Goal: Information Seeking & Learning: Learn about a topic

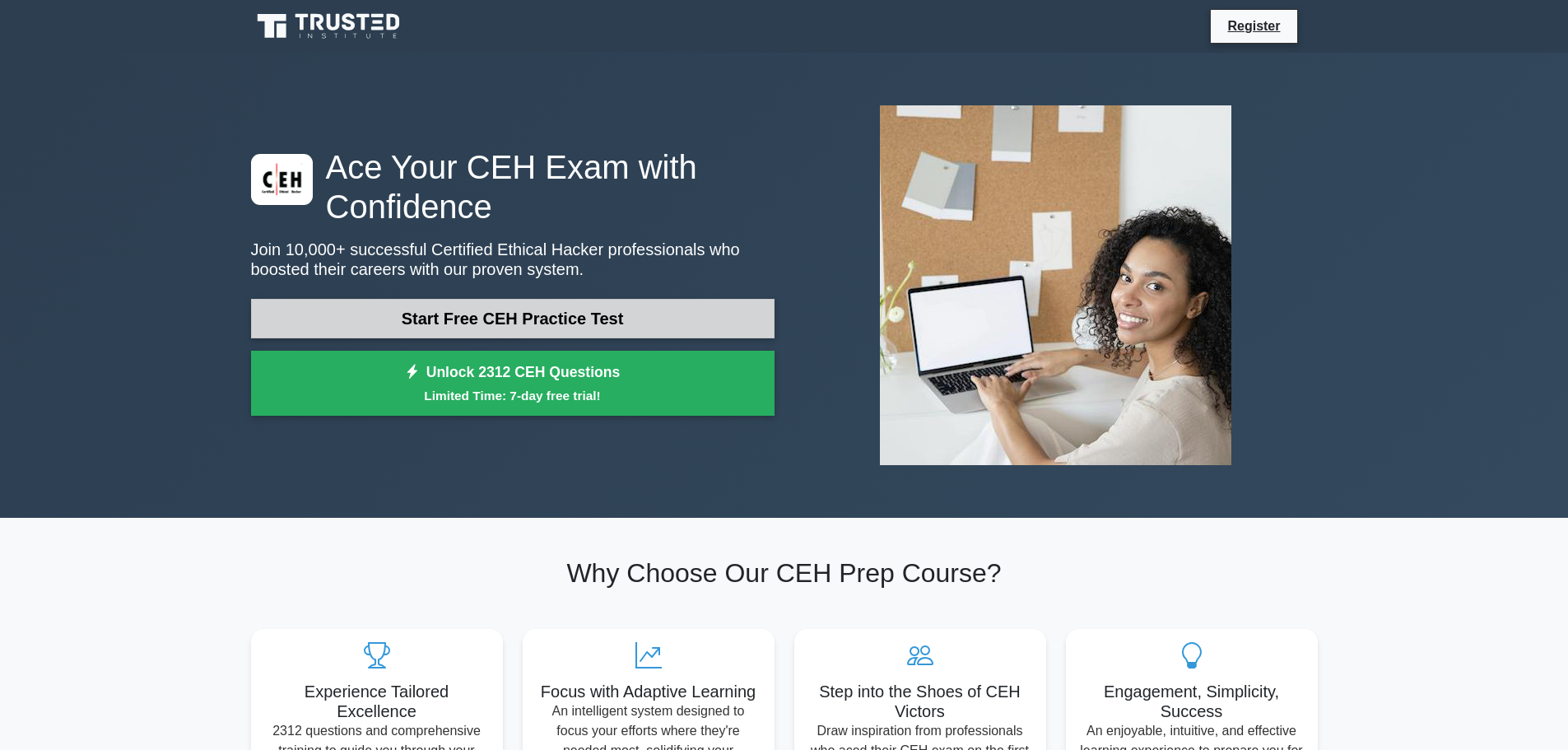
click at [594, 319] on link "Start Free CEH Practice Test" at bounding box center [513, 318] width 524 height 39
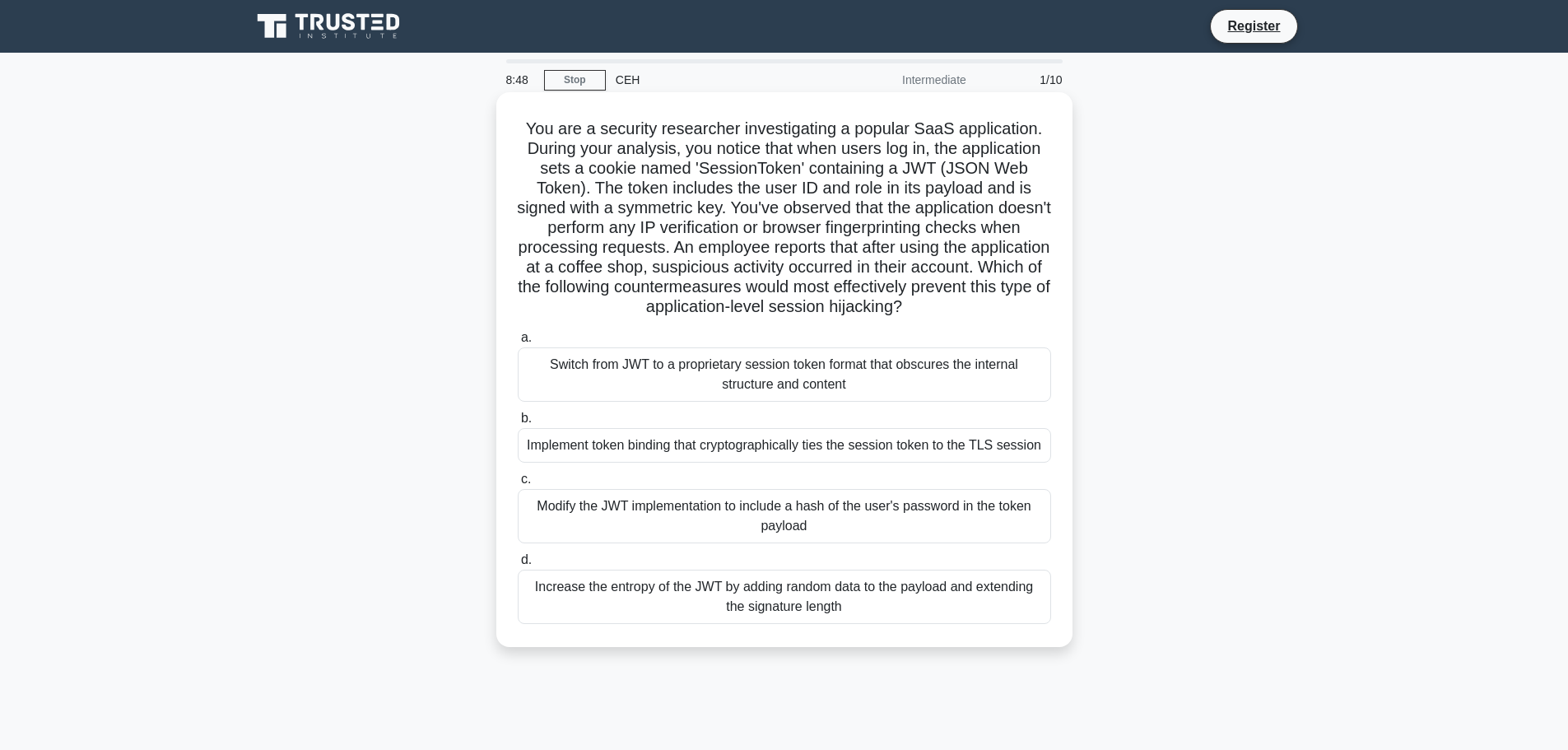
click at [823, 367] on div "Switch from JWT to a proprietary session token format that obscures the interna…" at bounding box center [784, 375] width 533 height 54
click at [518, 344] on input "a. Switch from JWT to a proprietary session token format that obscures the inte…" at bounding box center [518, 337] width 0 height 10
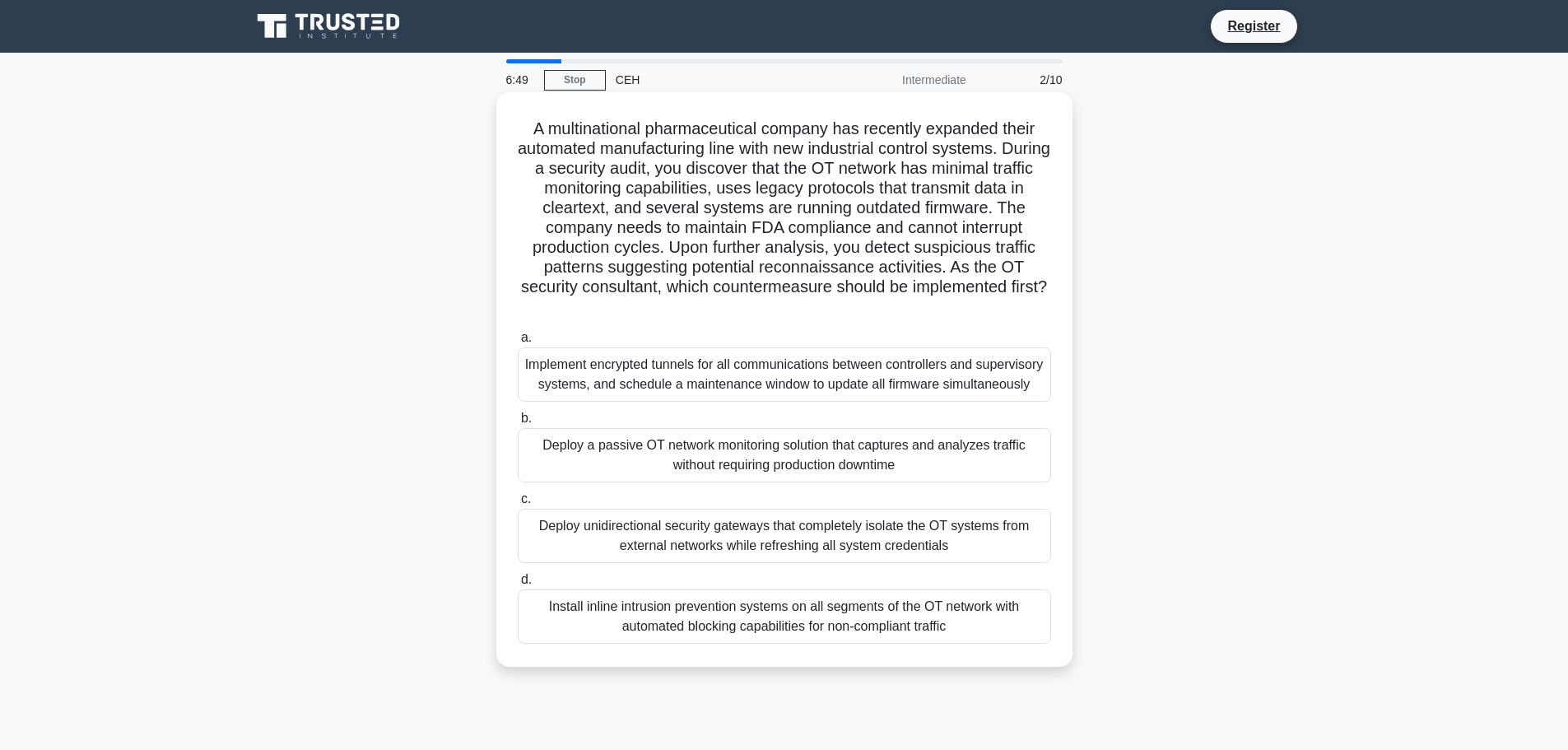
click at [764, 389] on div "Implement encrypted tunnels for all communications between controllers and supe…" at bounding box center [784, 375] width 533 height 54
click at [518, 344] on input "a. Implement encrypted tunnels for all communications between controllers and s…" at bounding box center [518, 337] width 0 height 10
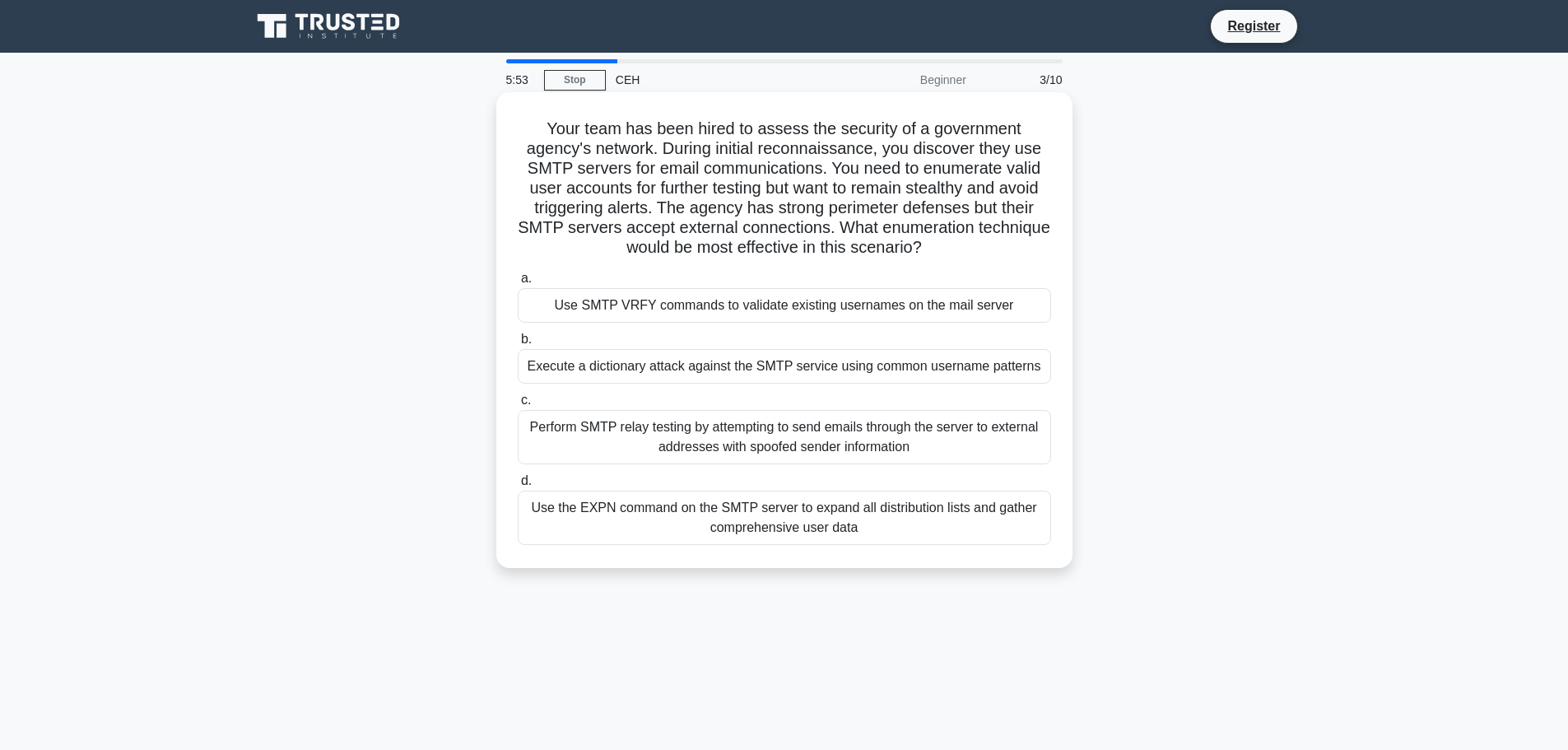
click at [842, 313] on div "Use SMTP VRFY commands to validate existing usernames on the mail server" at bounding box center [784, 305] width 533 height 35
click at [518, 284] on input "a. Use SMTP VRFY commands to validate existing usernames on the mail server" at bounding box center [518, 278] width 0 height 10
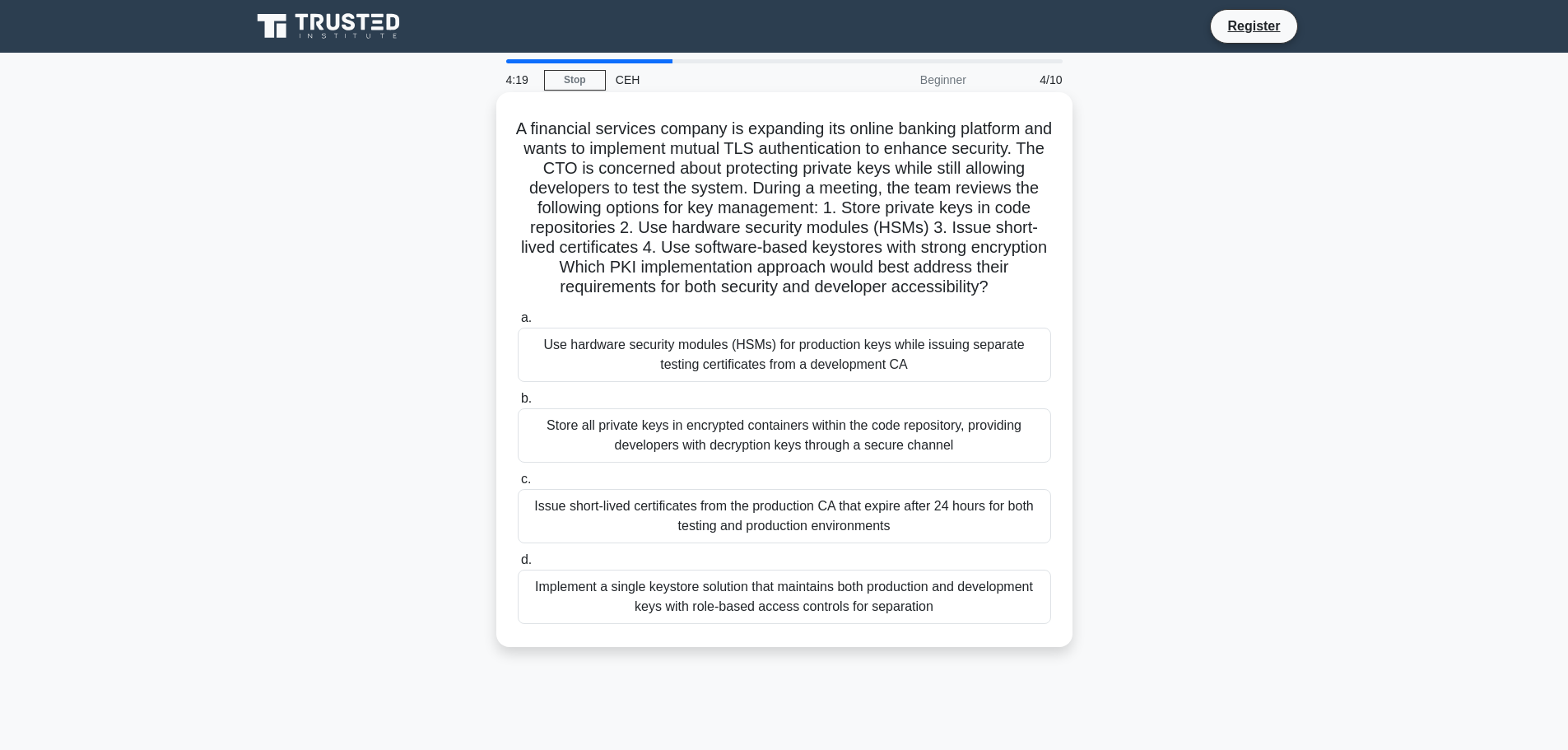
click at [878, 606] on div "Implement a single keystore solution that maintains both production and develop…" at bounding box center [784, 597] width 533 height 54
click at [518, 566] on input "d. Implement a single keystore solution that maintains both production and deve…" at bounding box center [518, 559] width 0 height 10
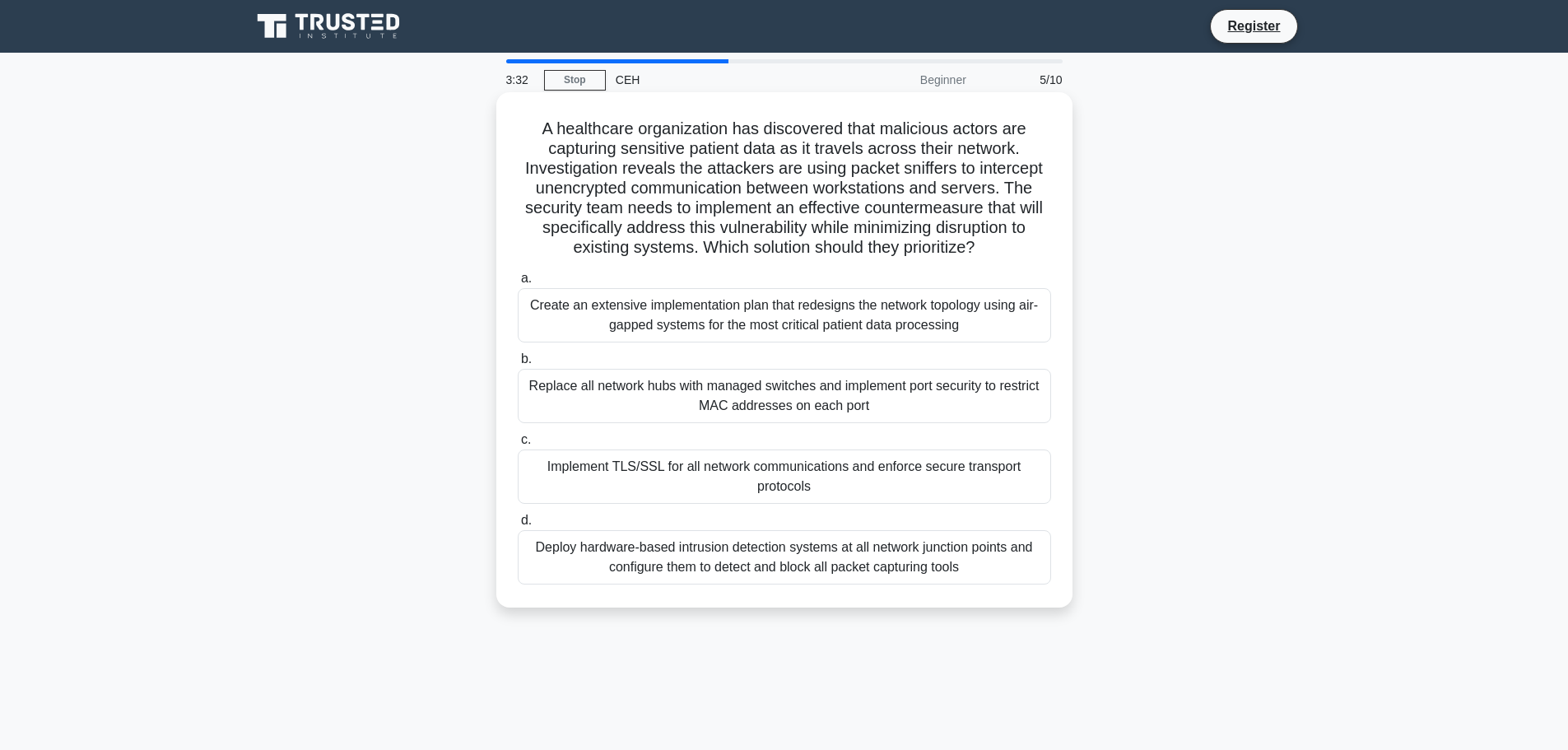
click at [893, 485] on div "Implement TLS/SSL for all network communications and enforce secure transport p…" at bounding box center [784, 476] width 533 height 54
click at [518, 446] on input "c. Implement TLS/SSL for all network communications and enforce secure transpor…" at bounding box center [518, 439] width 0 height 10
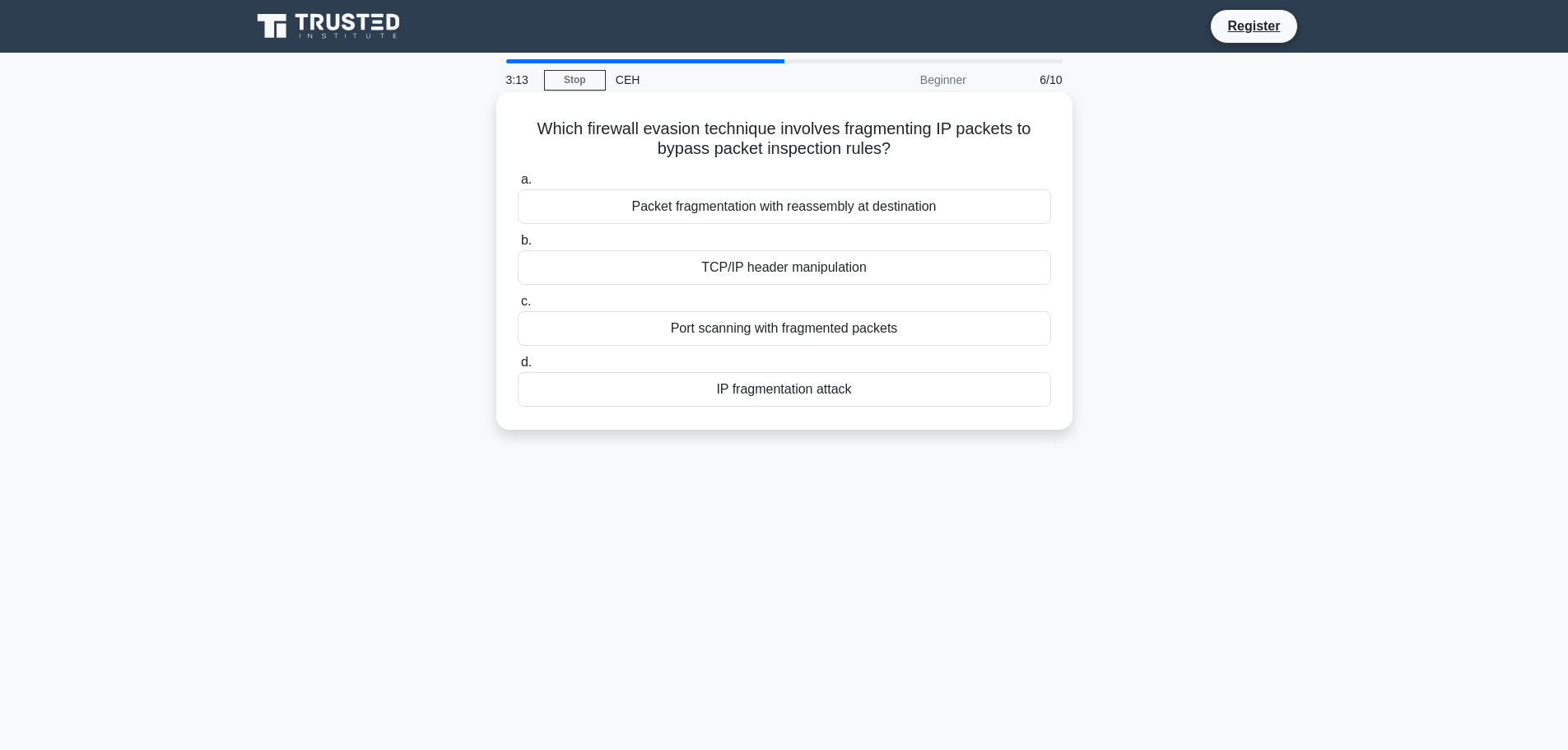
click at [909, 205] on div "Packet fragmentation with reassembly at destination" at bounding box center [784, 206] width 533 height 35
click at [518, 185] on input "a. Packet fragmentation with reassembly at destination" at bounding box center [518, 179] width 0 height 10
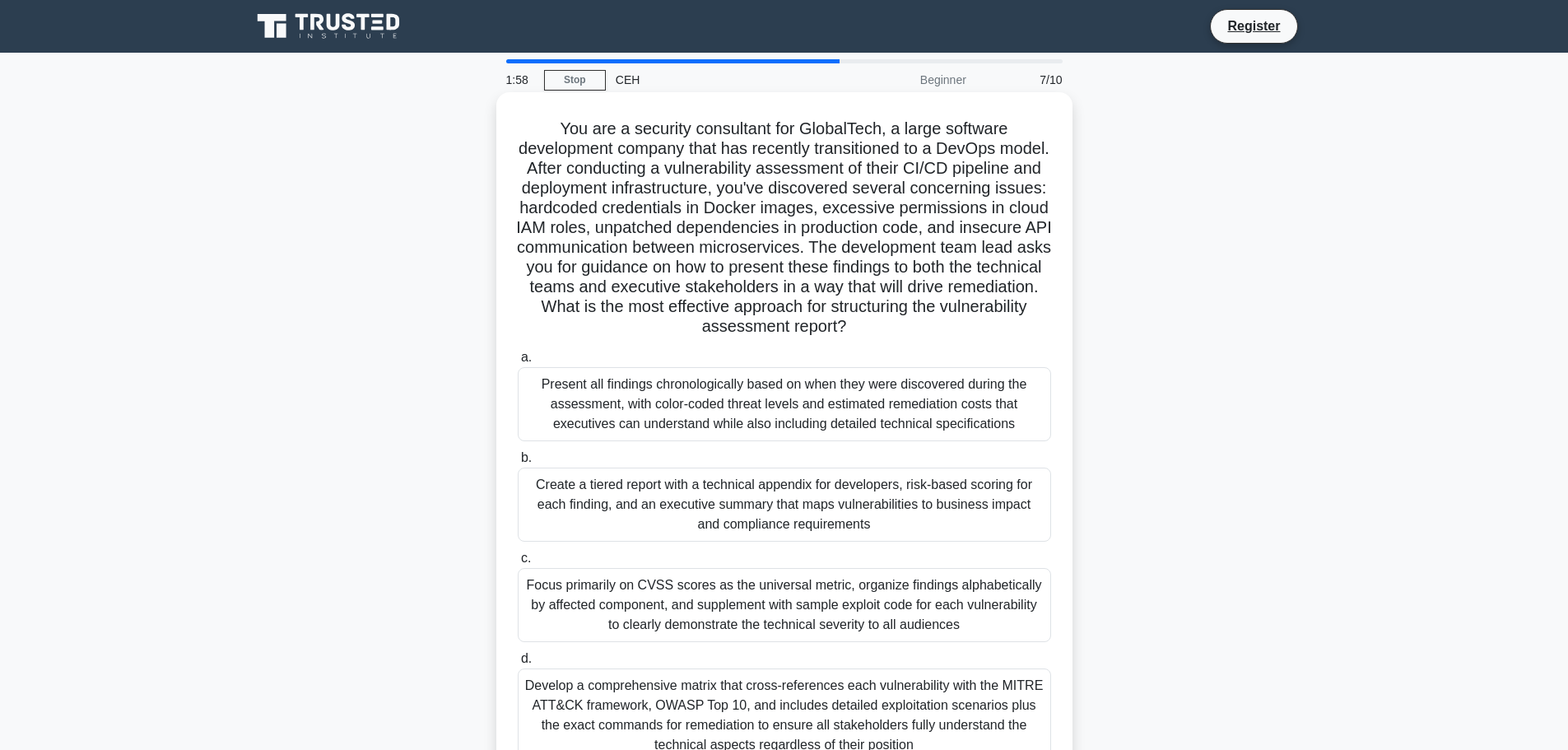
click at [931, 509] on div "Create a tiered report with a technical appendix for developers, risk-based sco…" at bounding box center [784, 504] width 533 height 74
click at [518, 463] on input "b. Create a tiered report with a technical appendix for developers, risk-based …" at bounding box center [518, 458] width 0 height 10
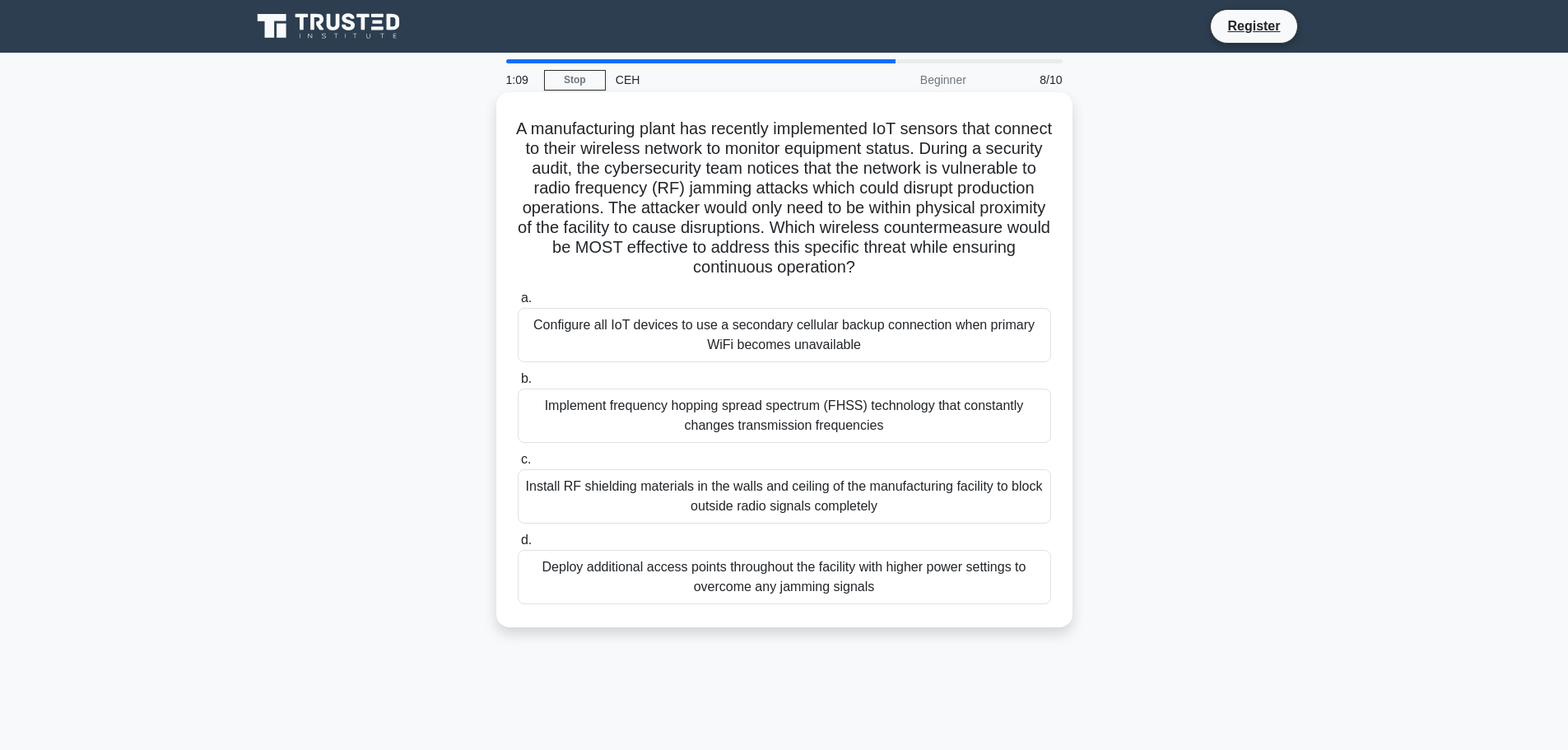
click at [908, 418] on div "Implement frequency hopping spread spectrum (FHSS) technology that constantly c…" at bounding box center [784, 416] width 533 height 54
click at [518, 385] on input "b. Implement frequency hopping spread spectrum (FHSS) technology that constantl…" at bounding box center [518, 378] width 0 height 10
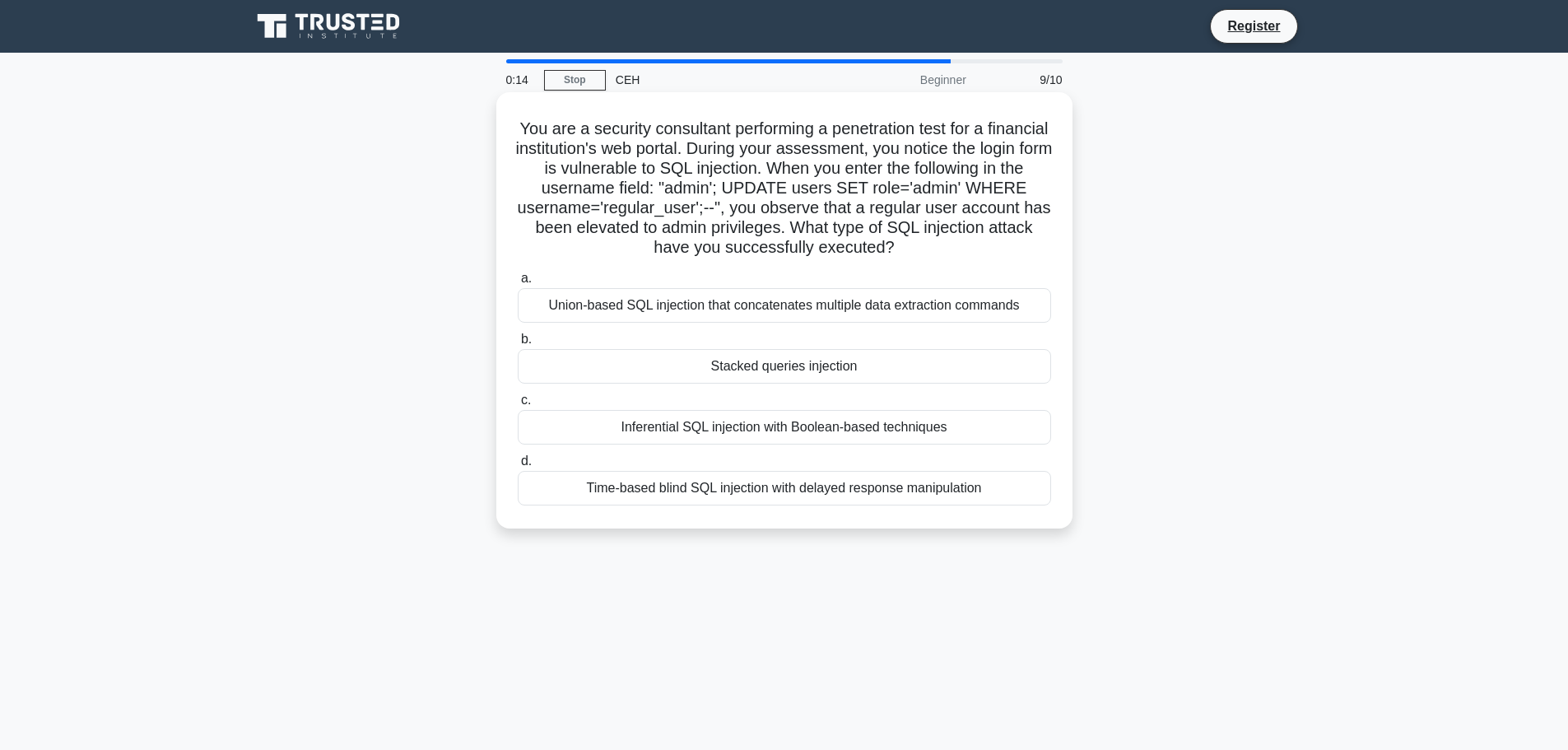
click at [827, 365] on div "Stacked queries injection" at bounding box center [784, 366] width 533 height 35
click at [518, 345] on input "b. Stacked queries injection" at bounding box center [518, 339] width 0 height 10
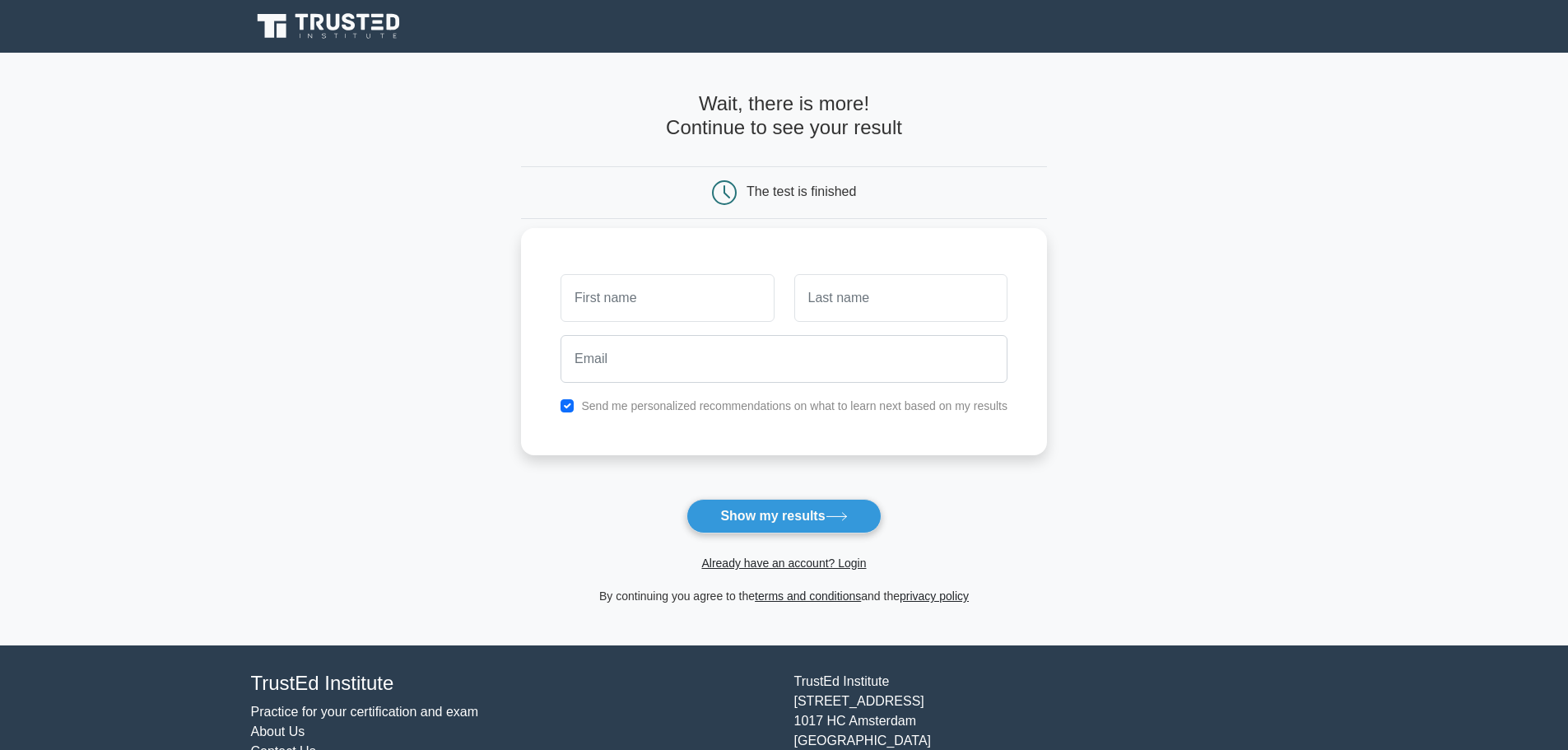
click at [610, 303] on input "text" at bounding box center [667, 298] width 213 height 48
type input "Remmy"
click at [836, 308] on input "text" at bounding box center [901, 298] width 213 height 48
type input "Khamis"
click at [650, 353] on input "email" at bounding box center [784, 359] width 447 height 48
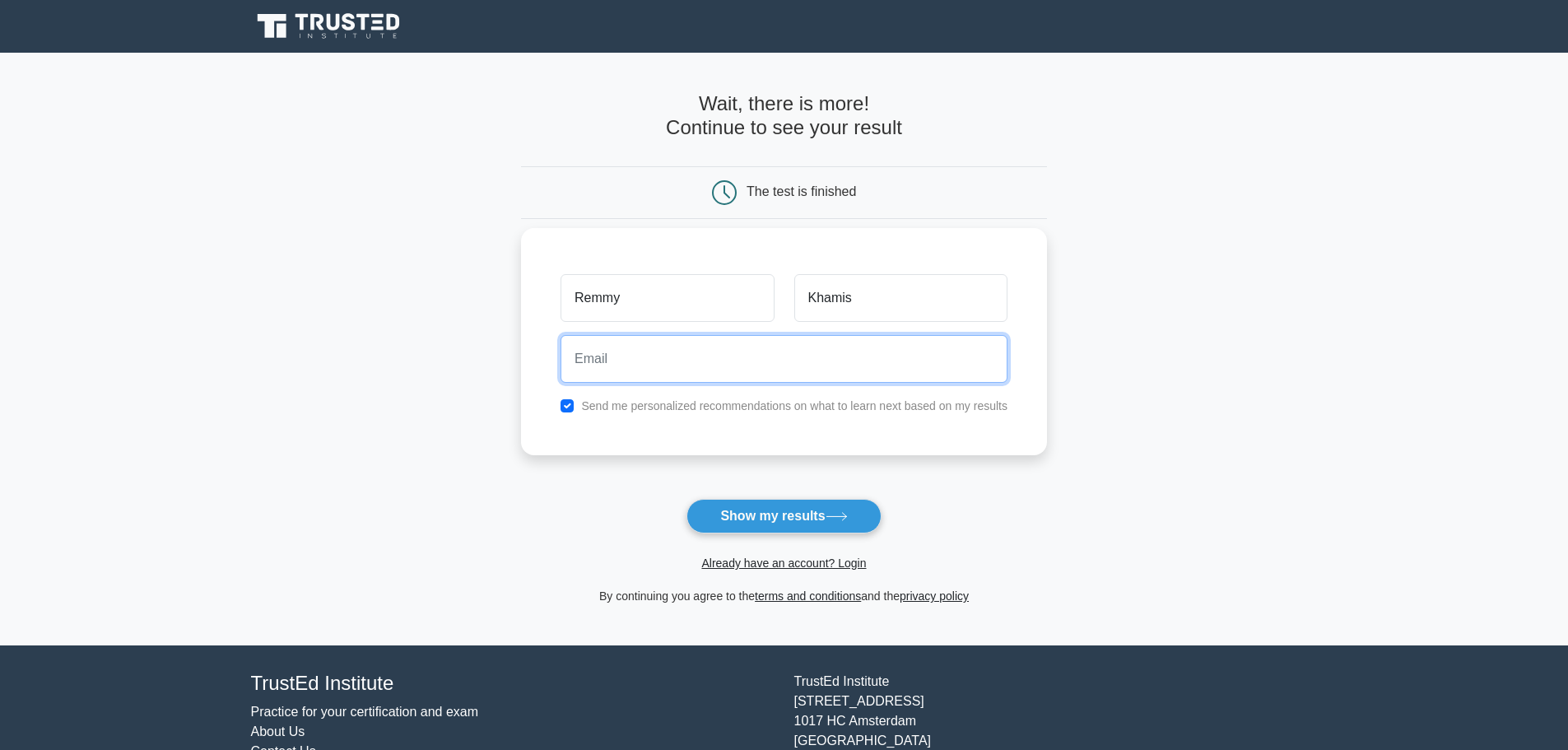
type input "remmy.khamis@quinnipiac.edu"
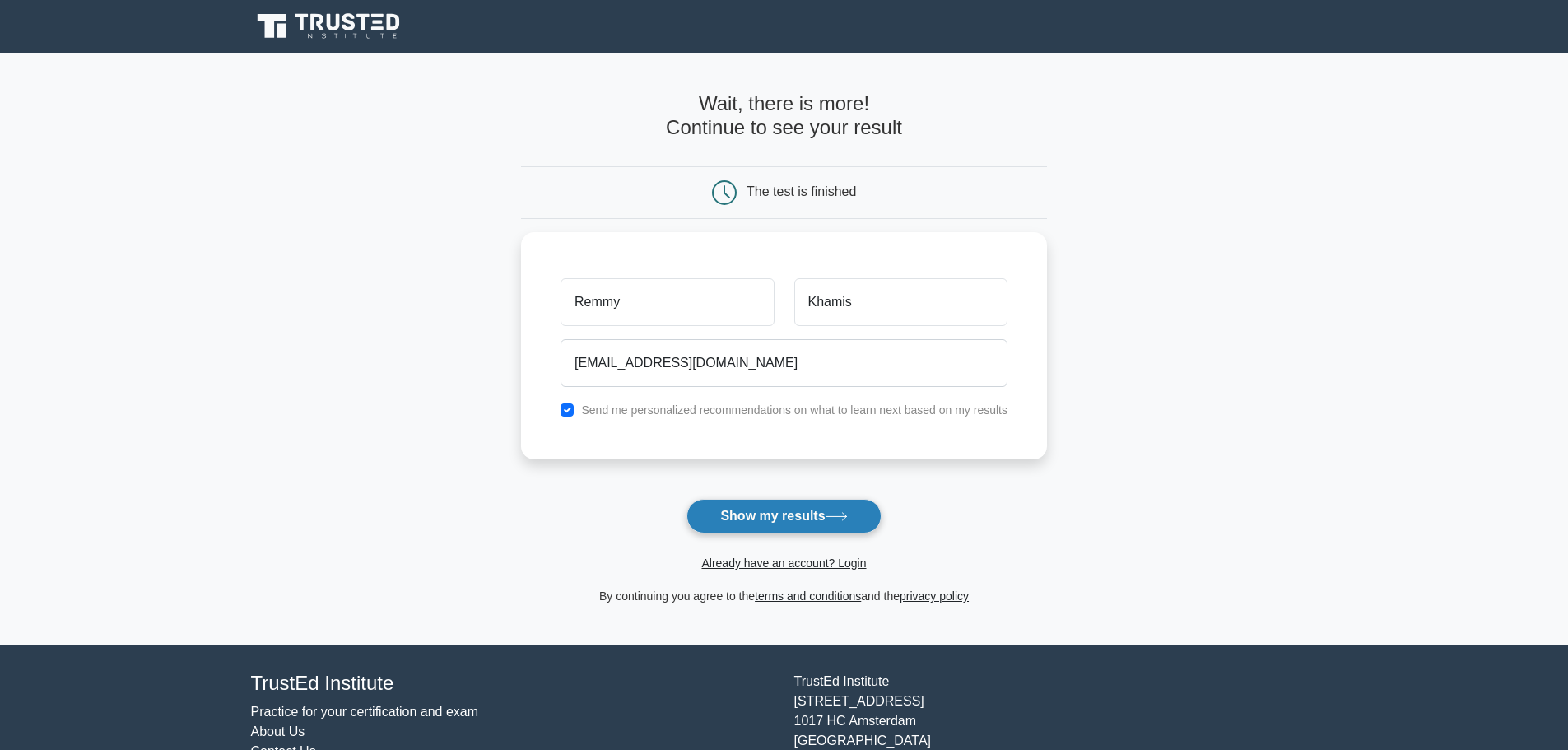
click at [784, 517] on button "Show my results" at bounding box center [784, 516] width 194 height 35
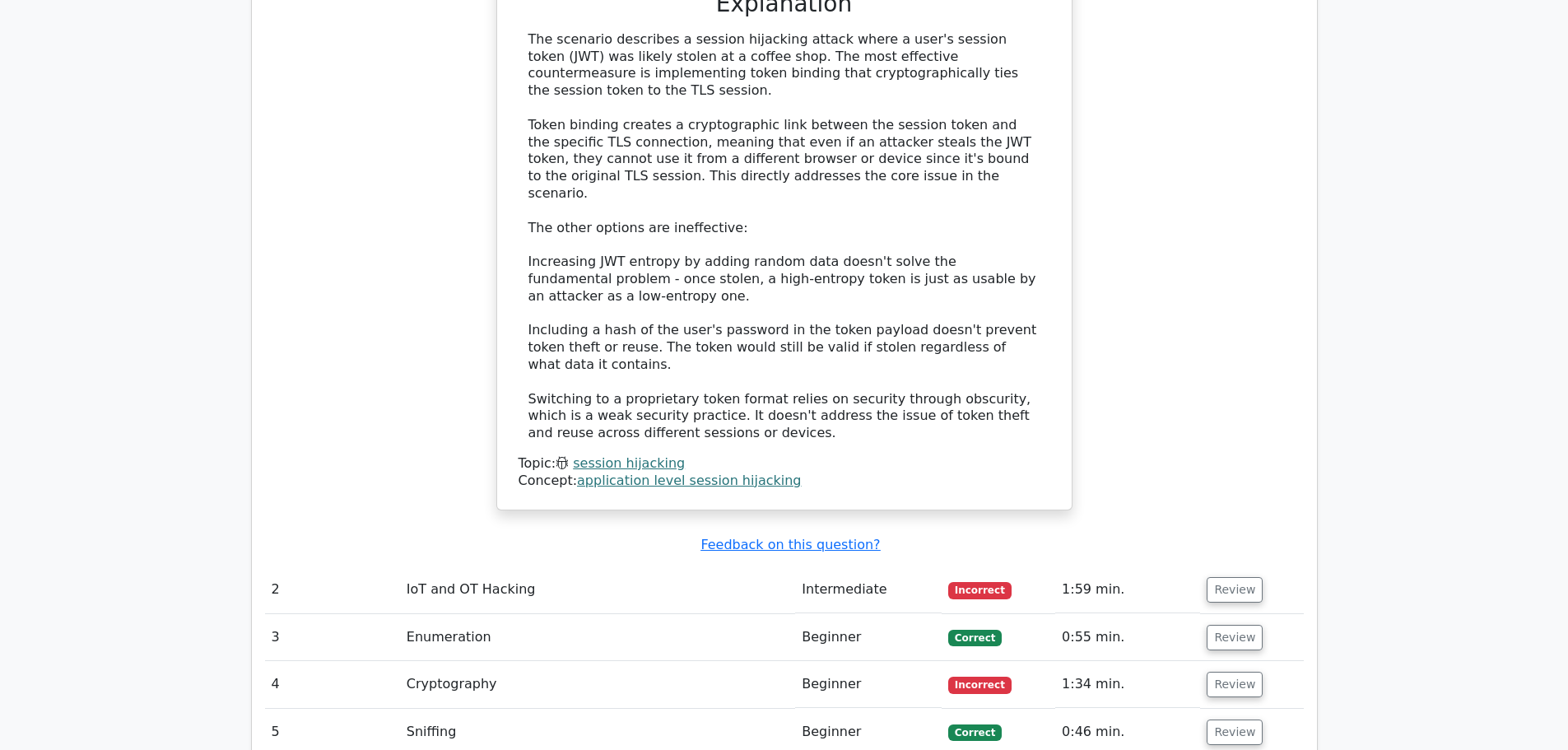
scroll to position [2141, 0]
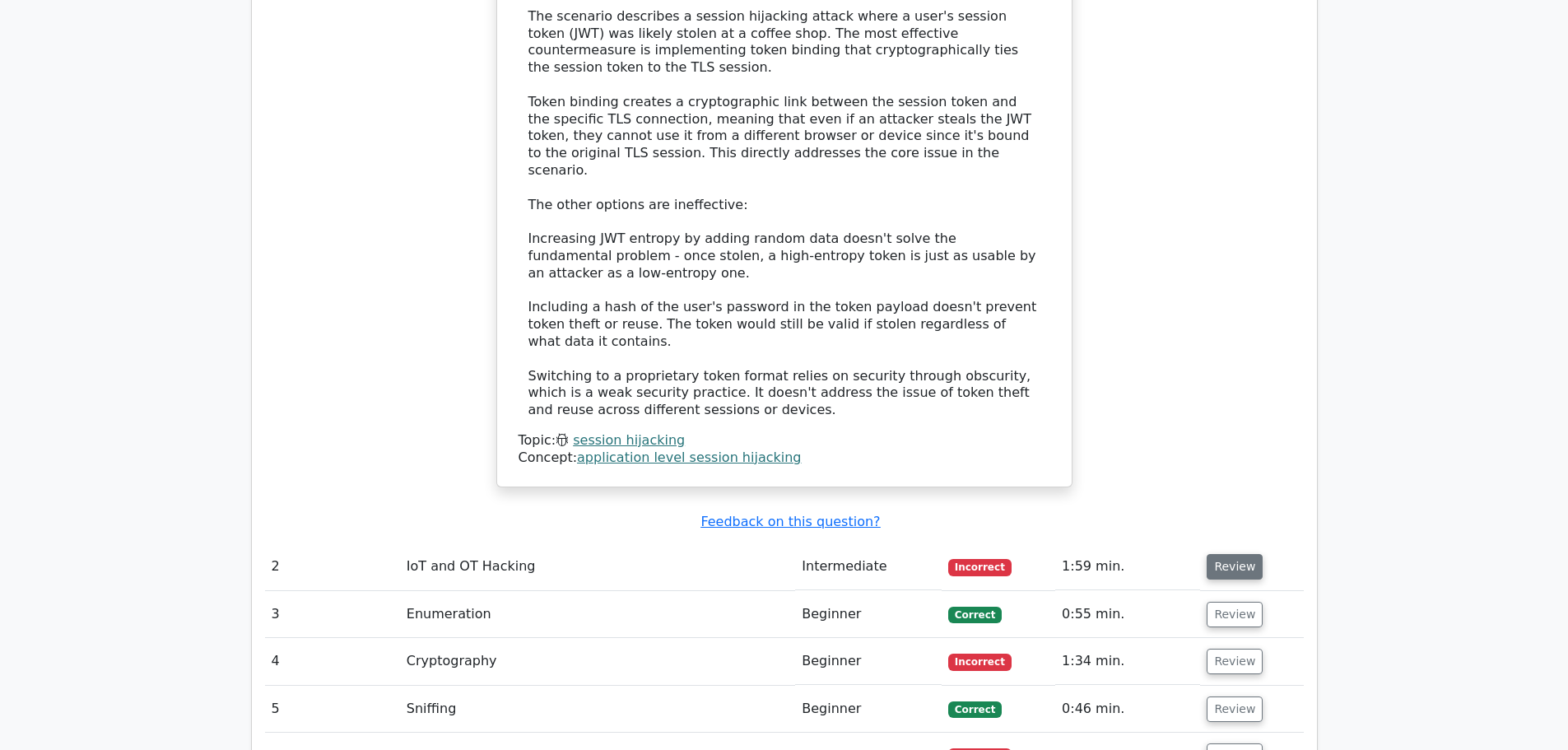
click at [1247, 554] on button "Review" at bounding box center [1235, 566] width 56 height 25
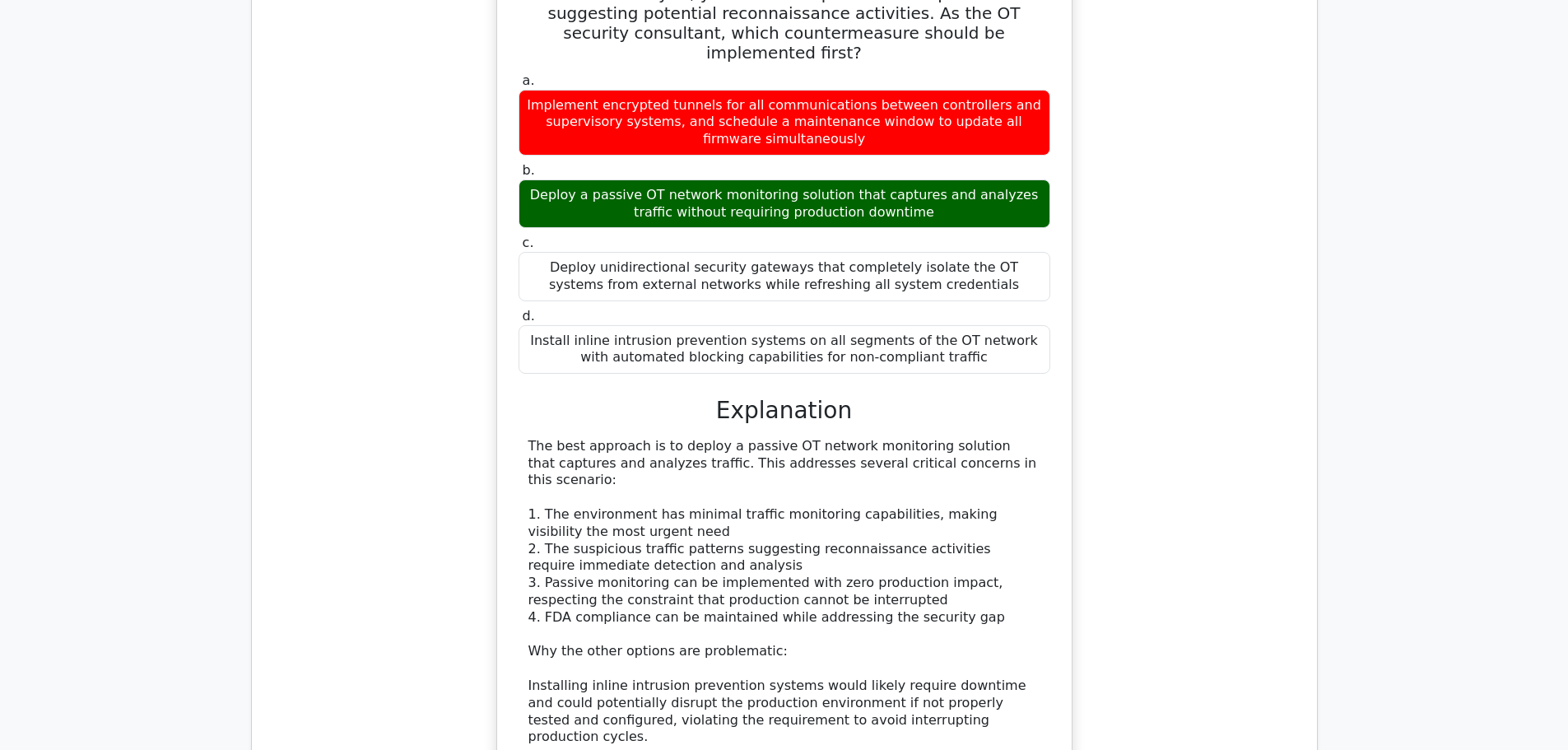
scroll to position [2910, 0]
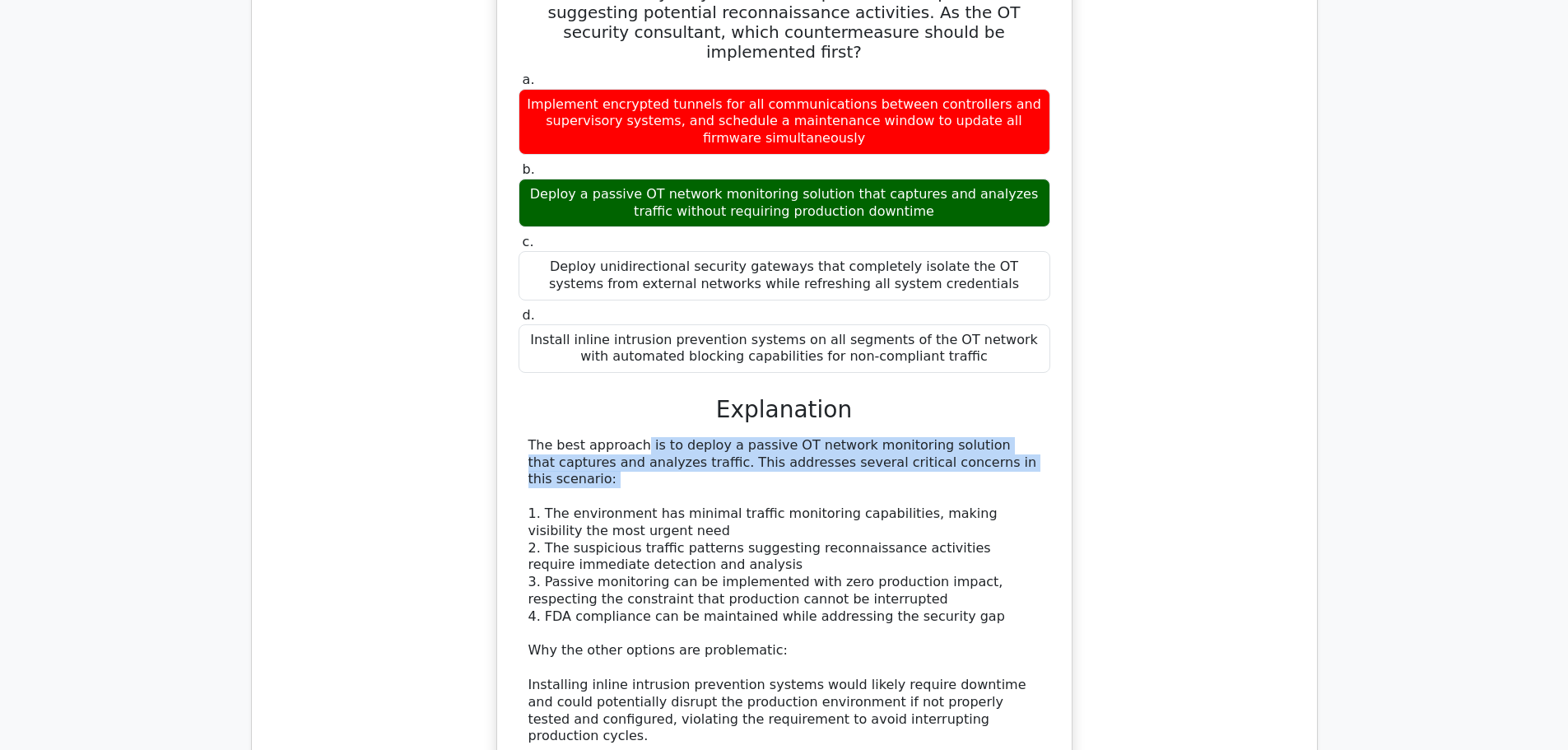
drag, startPoint x: 494, startPoint y: 297, endPoint x: 1000, endPoint y: 331, distance: 507.1
click at [1000, 331] on div "A multinational pharmaceutical company has recently expanded their automated ma…" at bounding box center [784, 415] width 1039 height 1187
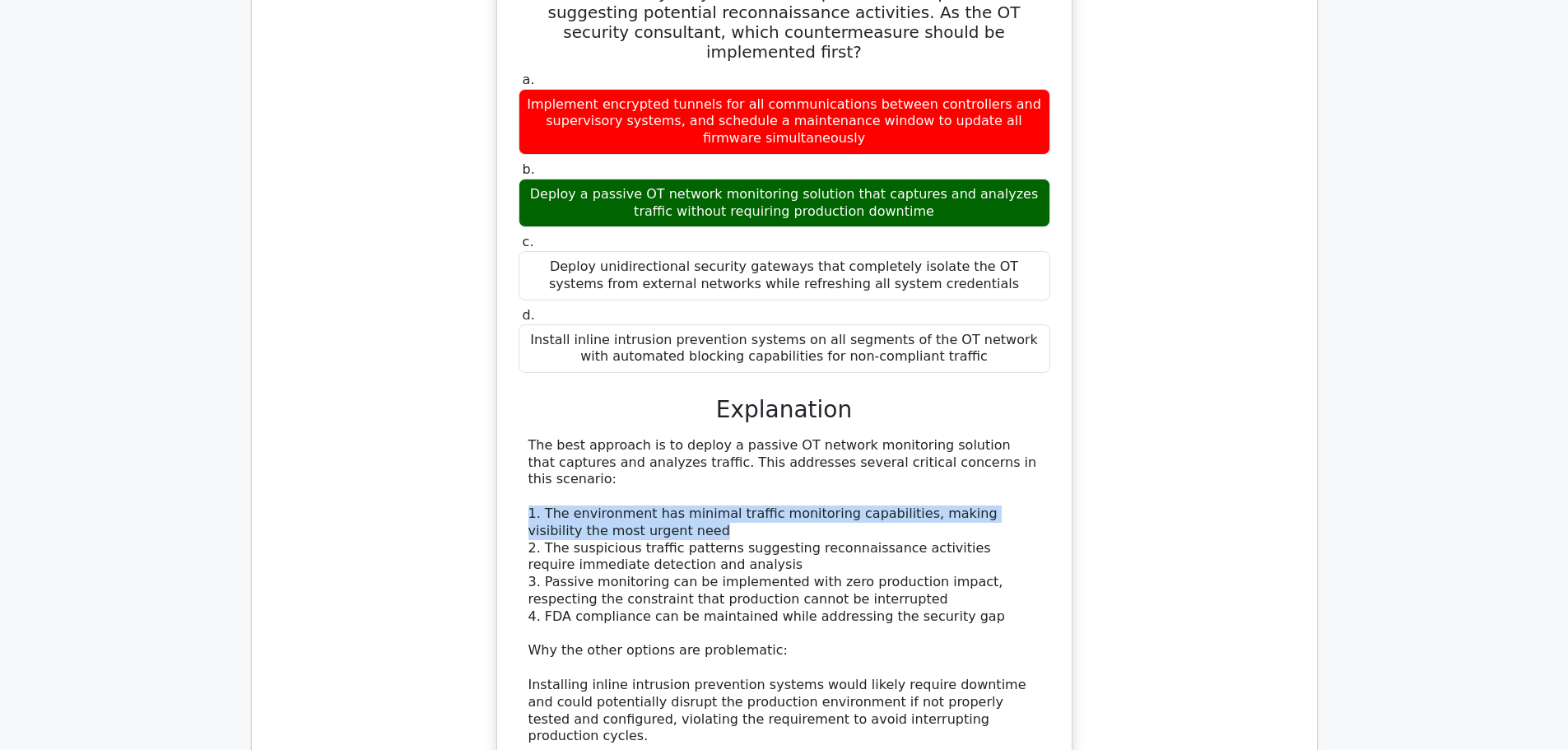
drag, startPoint x: 654, startPoint y: 360, endPoint x: 501, endPoint y: 344, distance: 153.8
click at [501, 344] on div "A multinational pharmaceutical company has recently expanded their automated ma…" at bounding box center [784, 401] width 576 height 1167
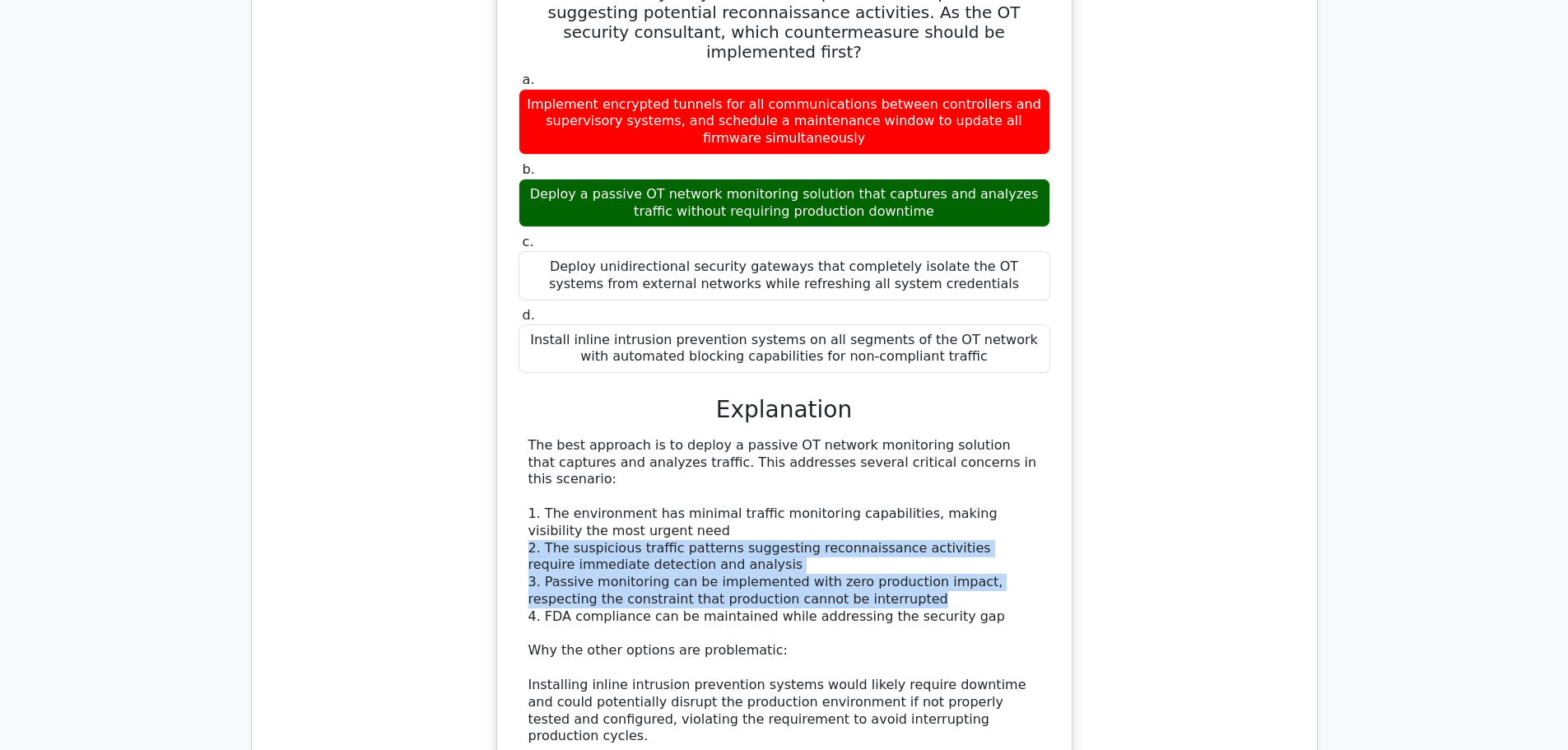
drag, startPoint x: 665, startPoint y: 400, endPoint x: 877, endPoint y: 429, distance: 214.0
click at [877, 437] on div "The best approach is to deploy a passive OT network monitoring solution that ca…" at bounding box center [784, 676] width 512 height 479
click at [839, 440] on div "The best approach is to deploy a passive OT network monitoring solution that ca…" at bounding box center [784, 676] width 512 height 479
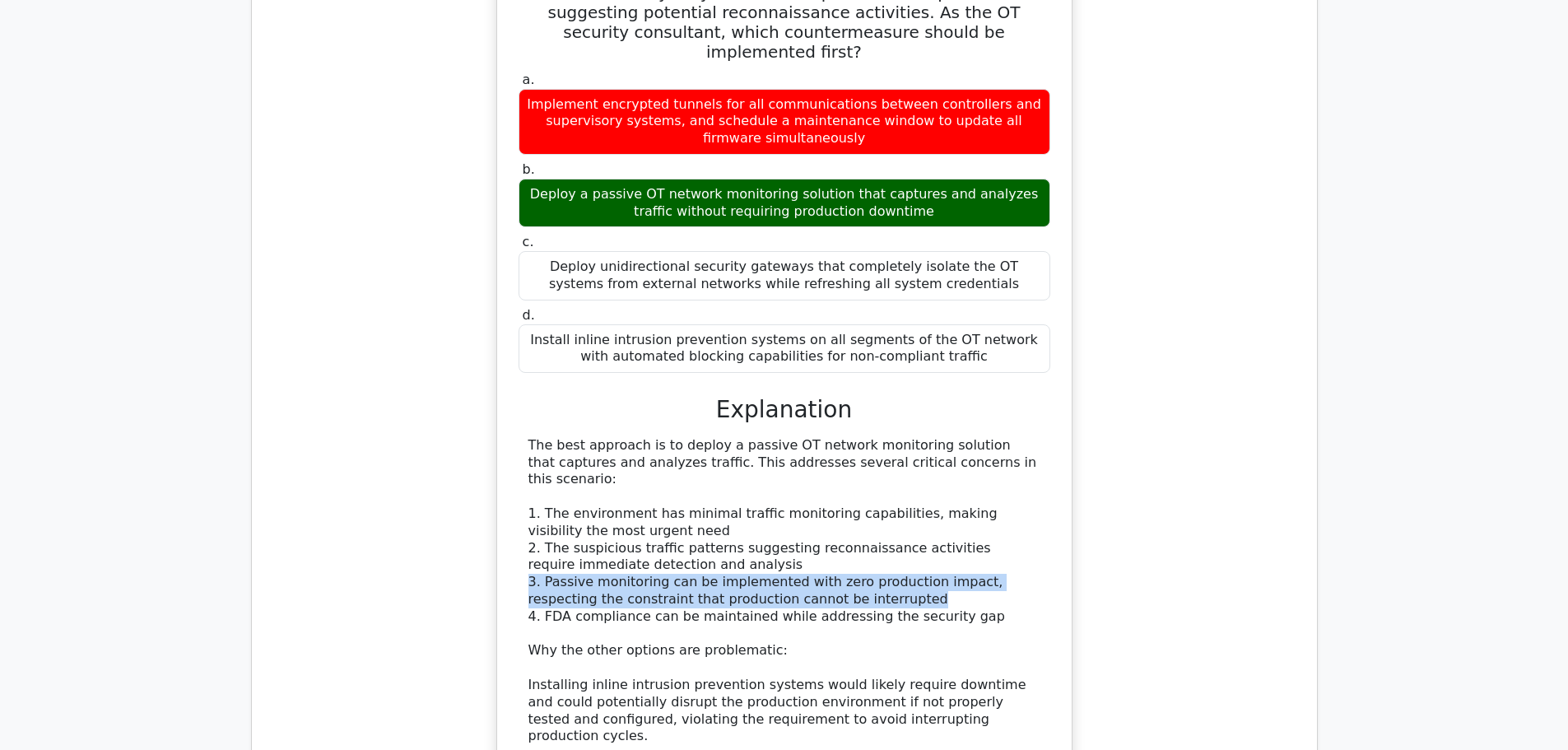
drag, startPoint x: 820, startPoint y: 439, endPoint x: 528, endPoint y: 418, distance: 292.8
click at [529, 437] on div "The best approach is to deploy a passive OT network monitoring solution that ca…" at bounding box center [784, 676] width 512 height 479
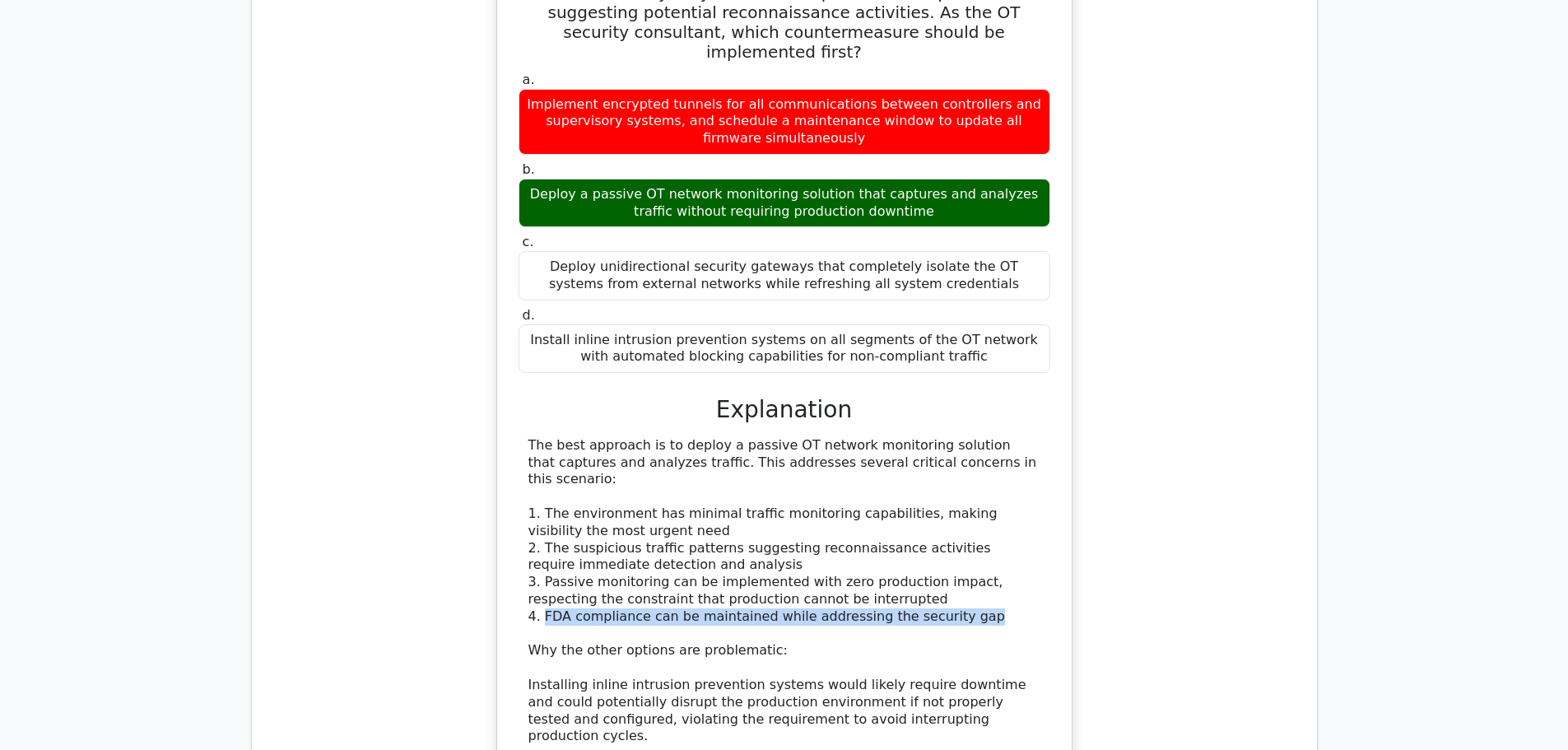
drag, startPoint x: 968, startPoint y: 453, endPoint x: 541, endPoint y: 457, distance: 427.0
click at [541, 457] on div "The best approach is to deploy a passive OT network monitoring solution that ca…" at bounding box center [784, 676] width 512 height 479
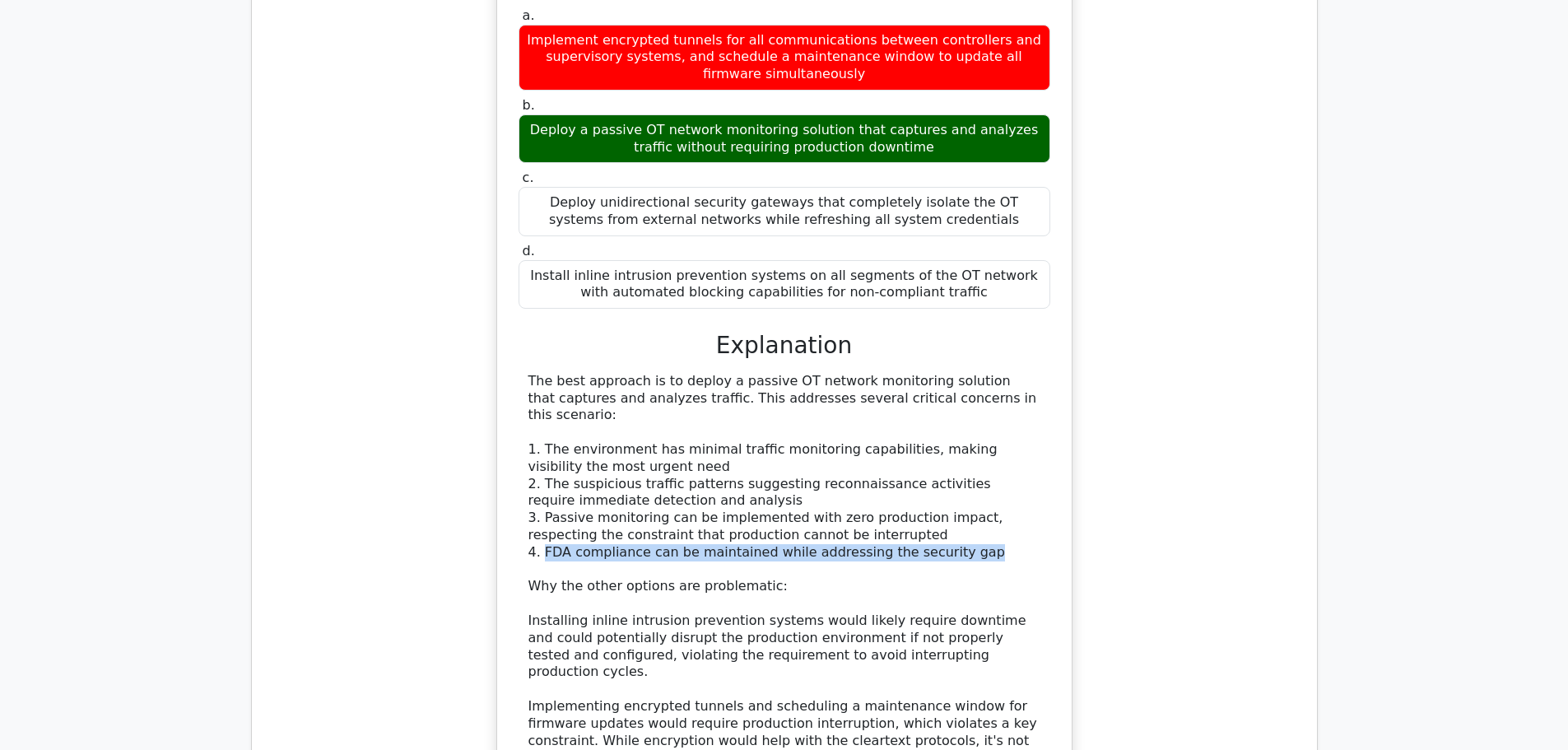
scroll to position [3076, 0]
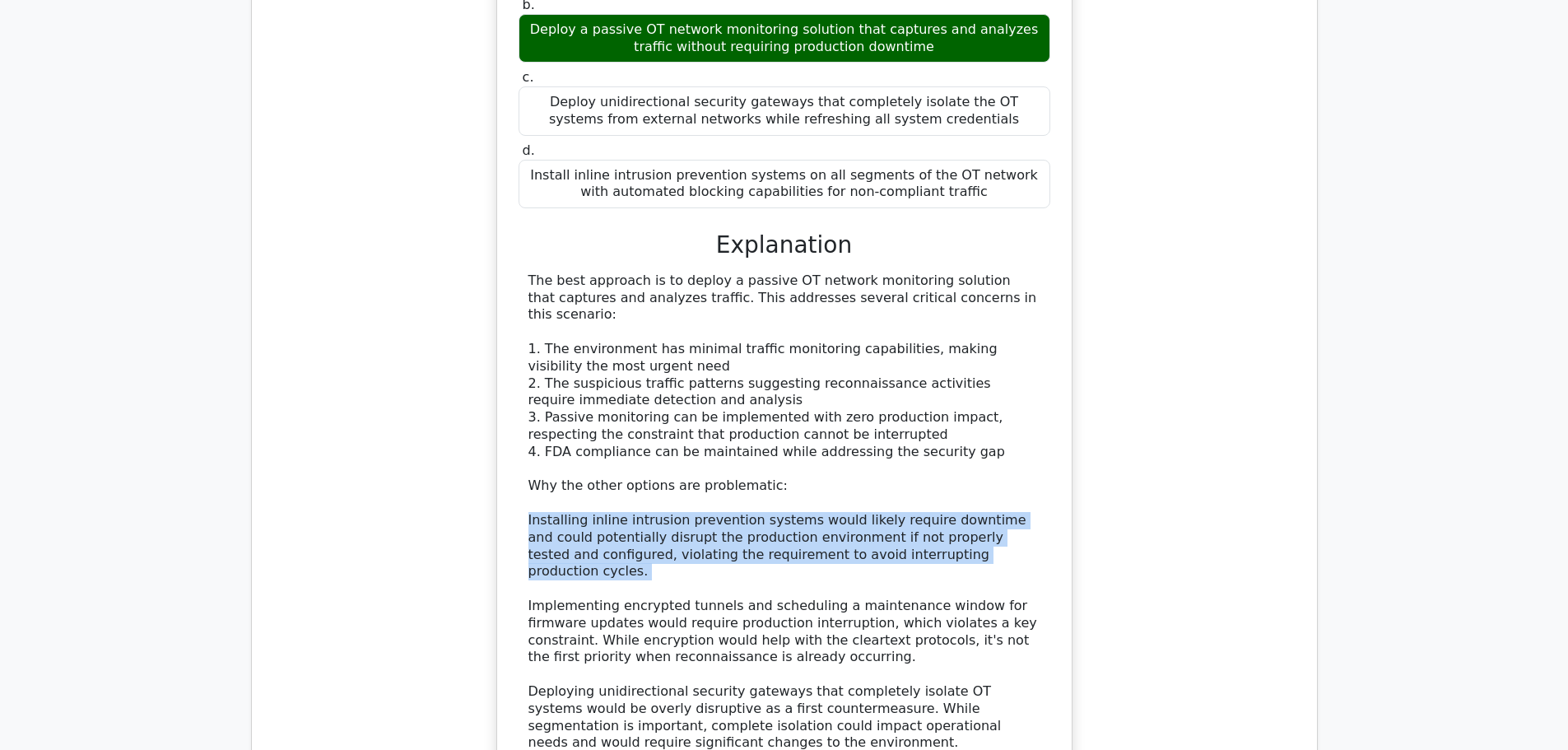
drag, startPoint x: 522, startPoint y: 353, endPoint x: 900, endPoint y: 399, distance: 380.8
click at [900, 399] on div "The best approach is to deploy a passive OT network monitoring solution that ca…" at bounding box center [784, 512] width 532 height 479
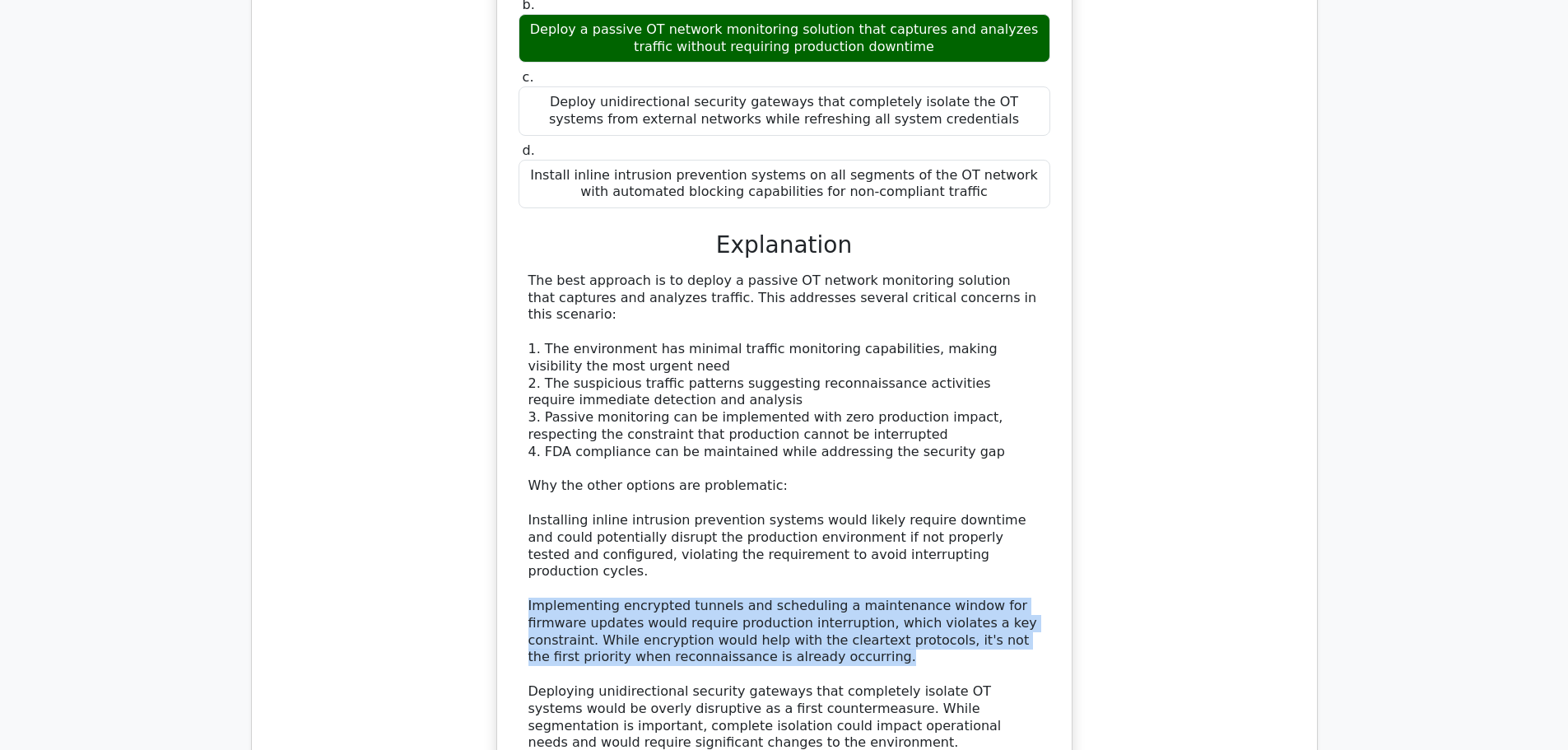
drag, startPoint x: 508, startPoint y: 428, endPoint x: 762, endPoint y: 465, distance: 256.7
click at [762, 465] on div "A multinational pharmaceutical company has recently expanded their automated ma…" at bounding box center [784, 236] width 561 height 1153
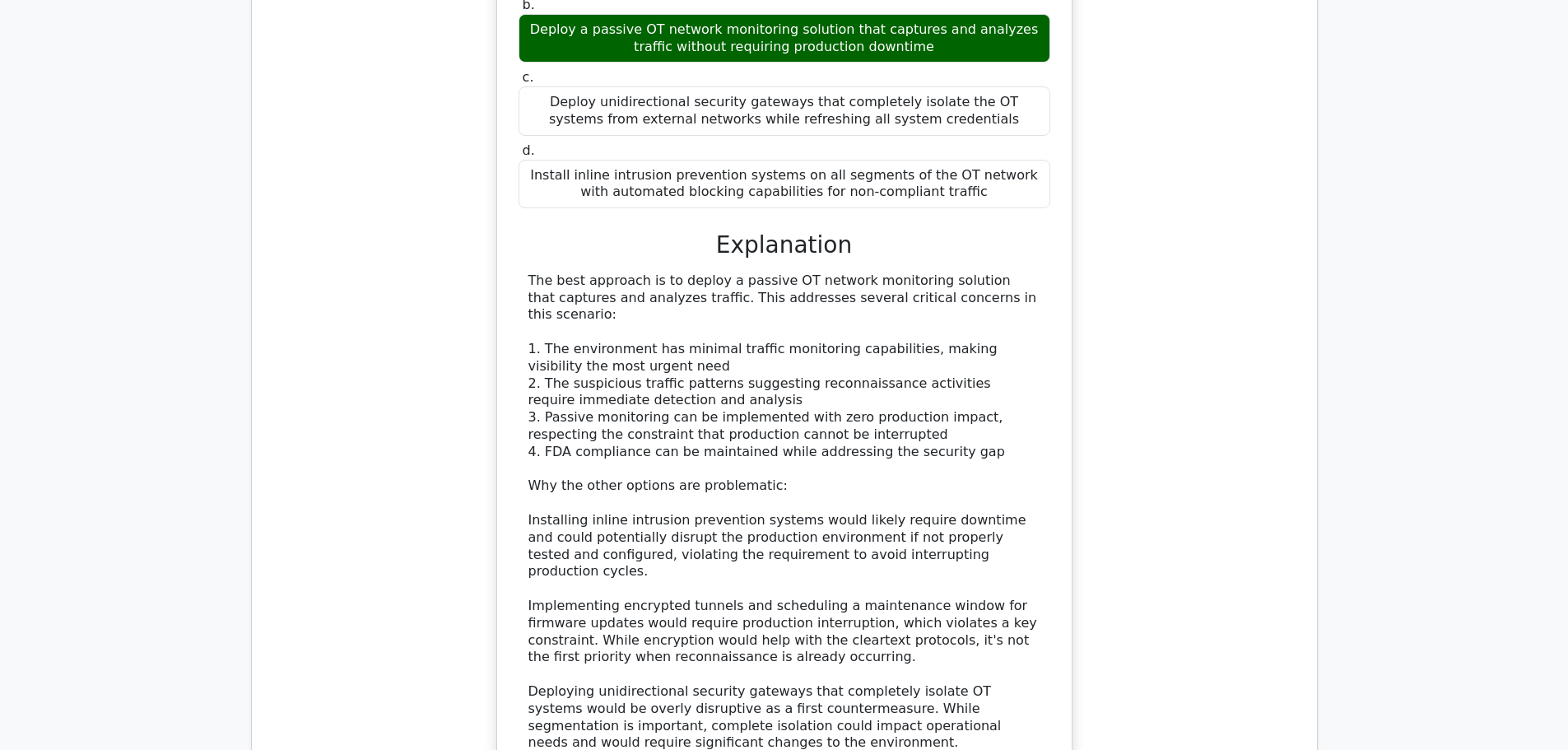
click at [760, 543] on div "The best approach is to deploy a passive OT network monitoring solution that ca…" at bounding box center [784, 512] width 512 height 479
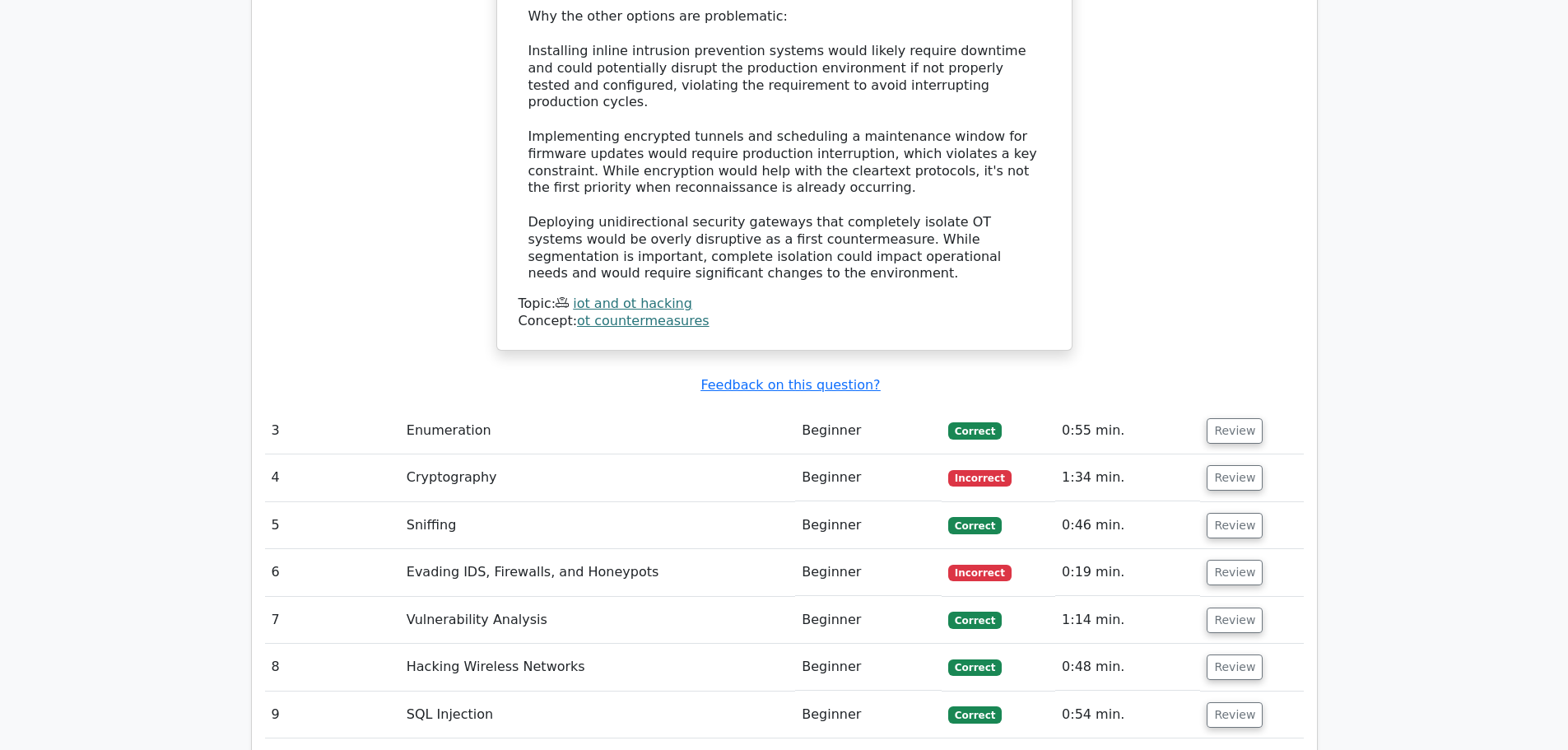
scroll to position [3570, 0]
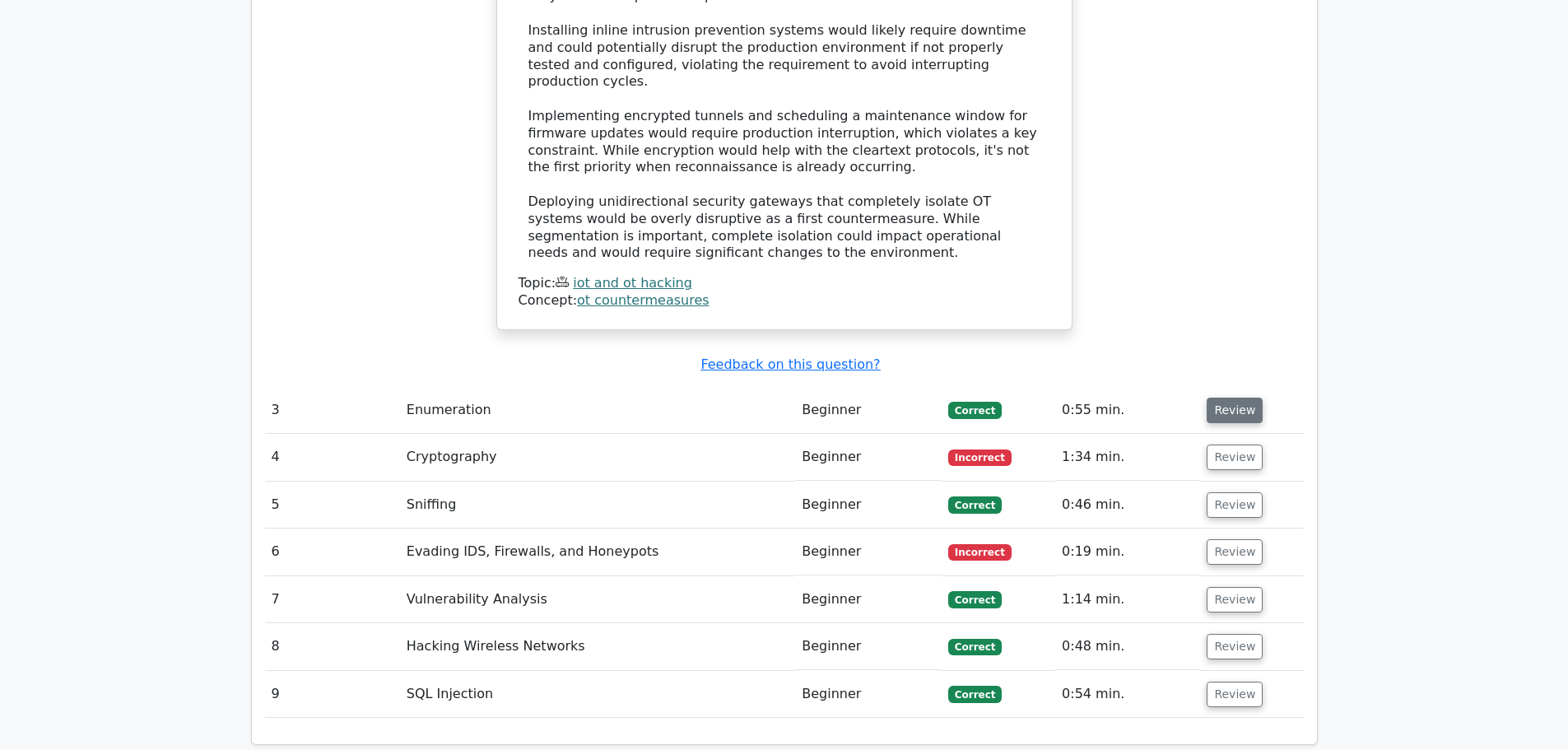
click at [1231, 398] on button "Review" at bounding box center [1235, 410] width 56 height 25
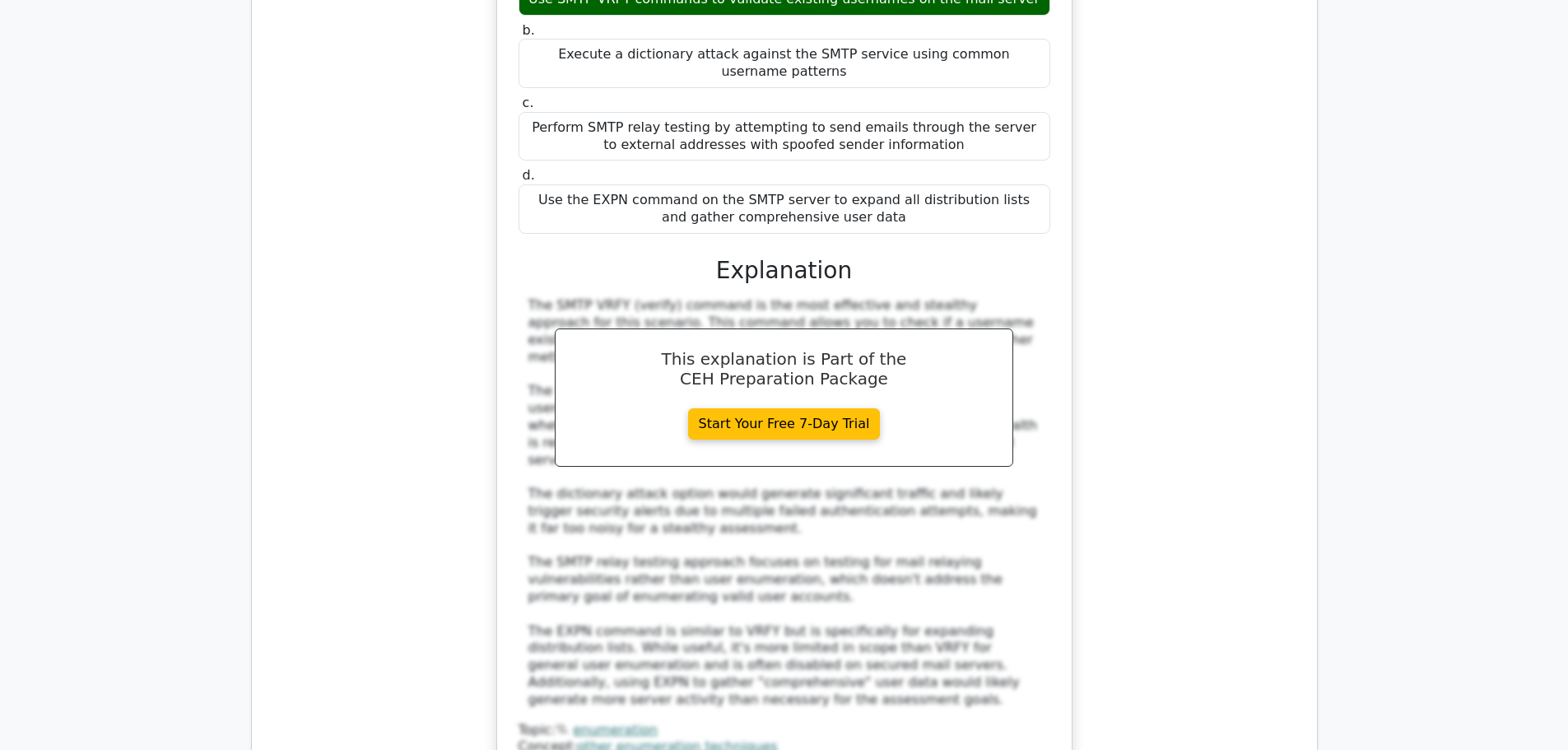
scroll to position [4640, 0]
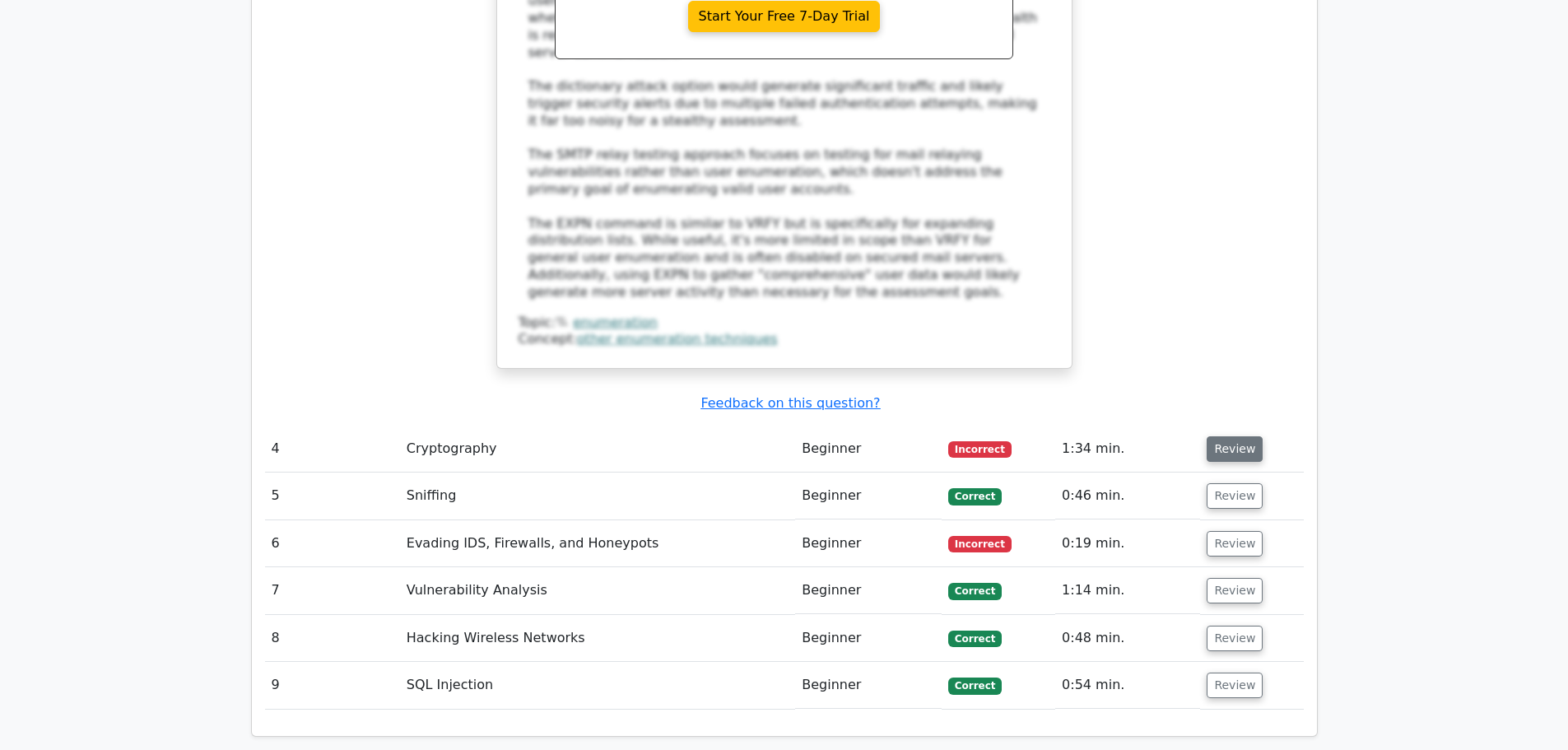
click at [1235, 436] on button "Review" at bounding box center [1235, 448] width 56 height 25
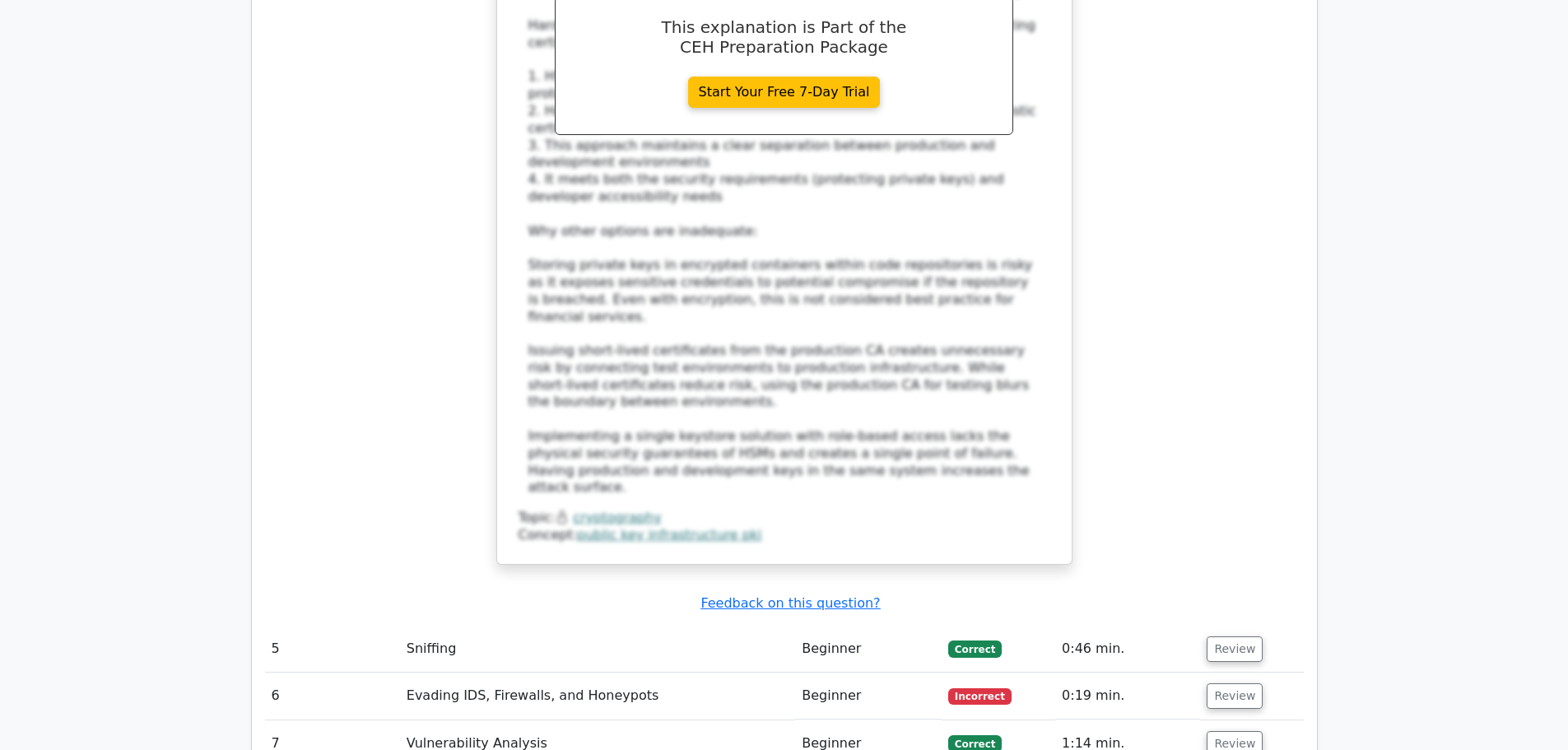
scroll to position [5957, 0]
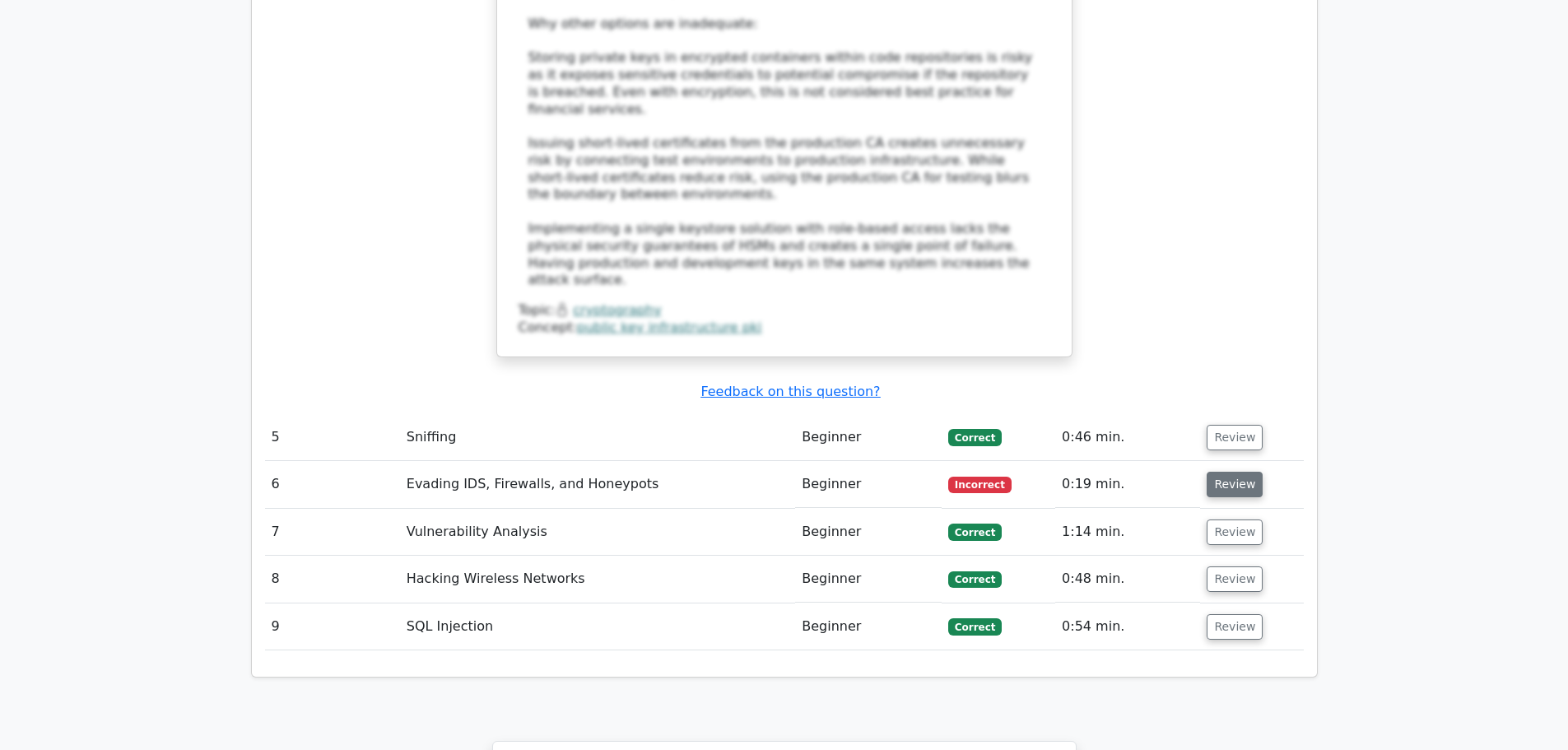
click at [1232, 472] on button "Review" at bounding box center [1235, 484] width 56 height 25
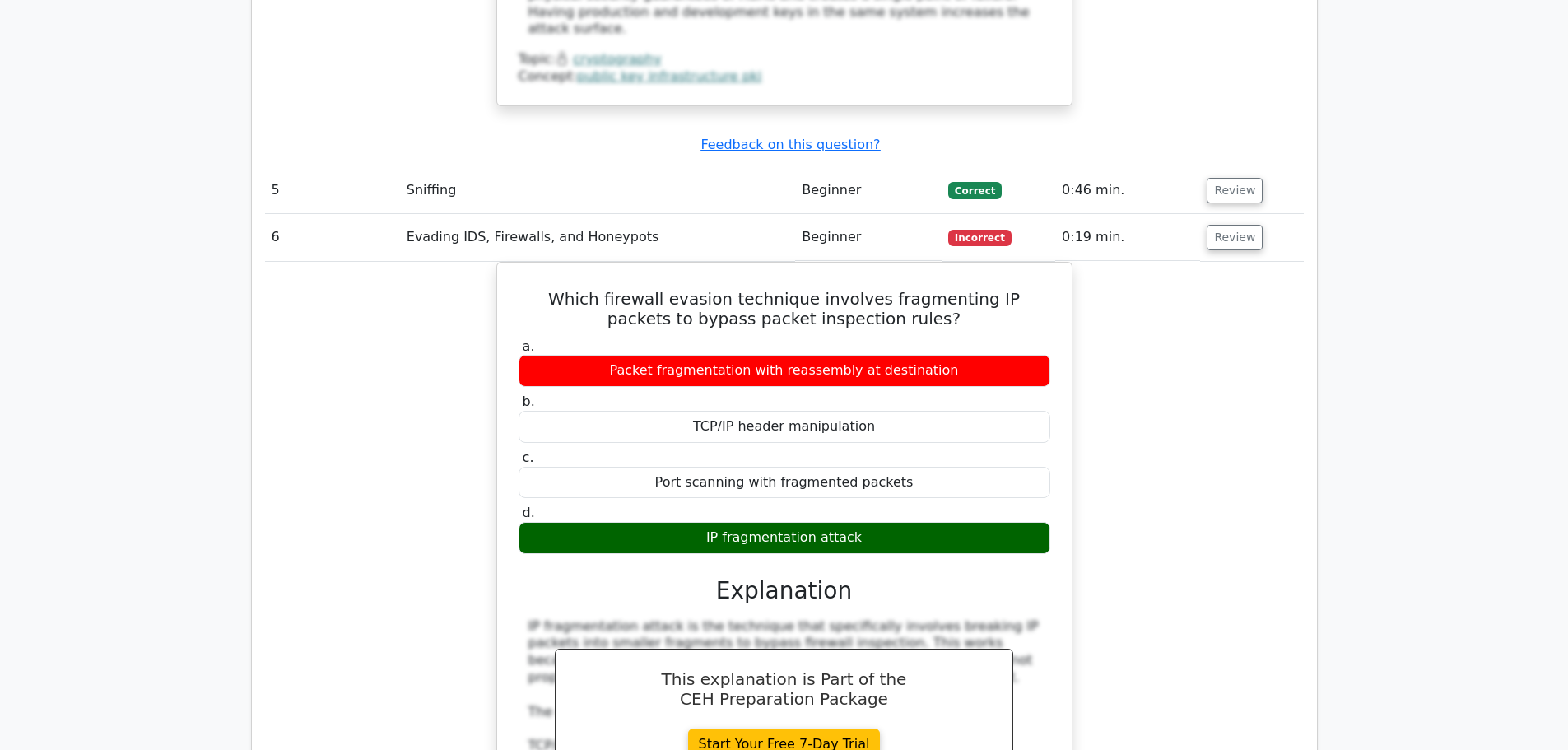
scroll to position [6533, 0]
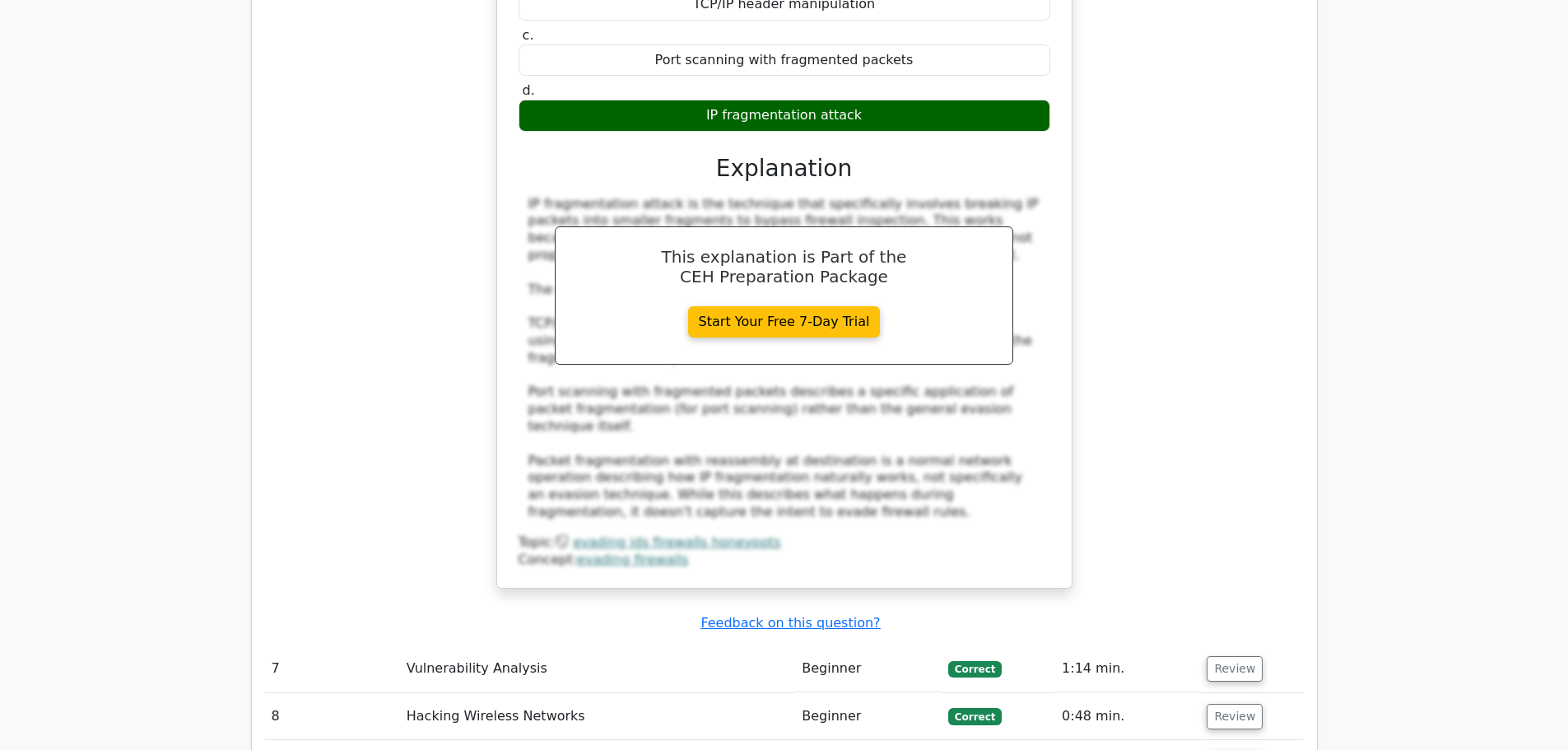
scroll to position [6781, 0]
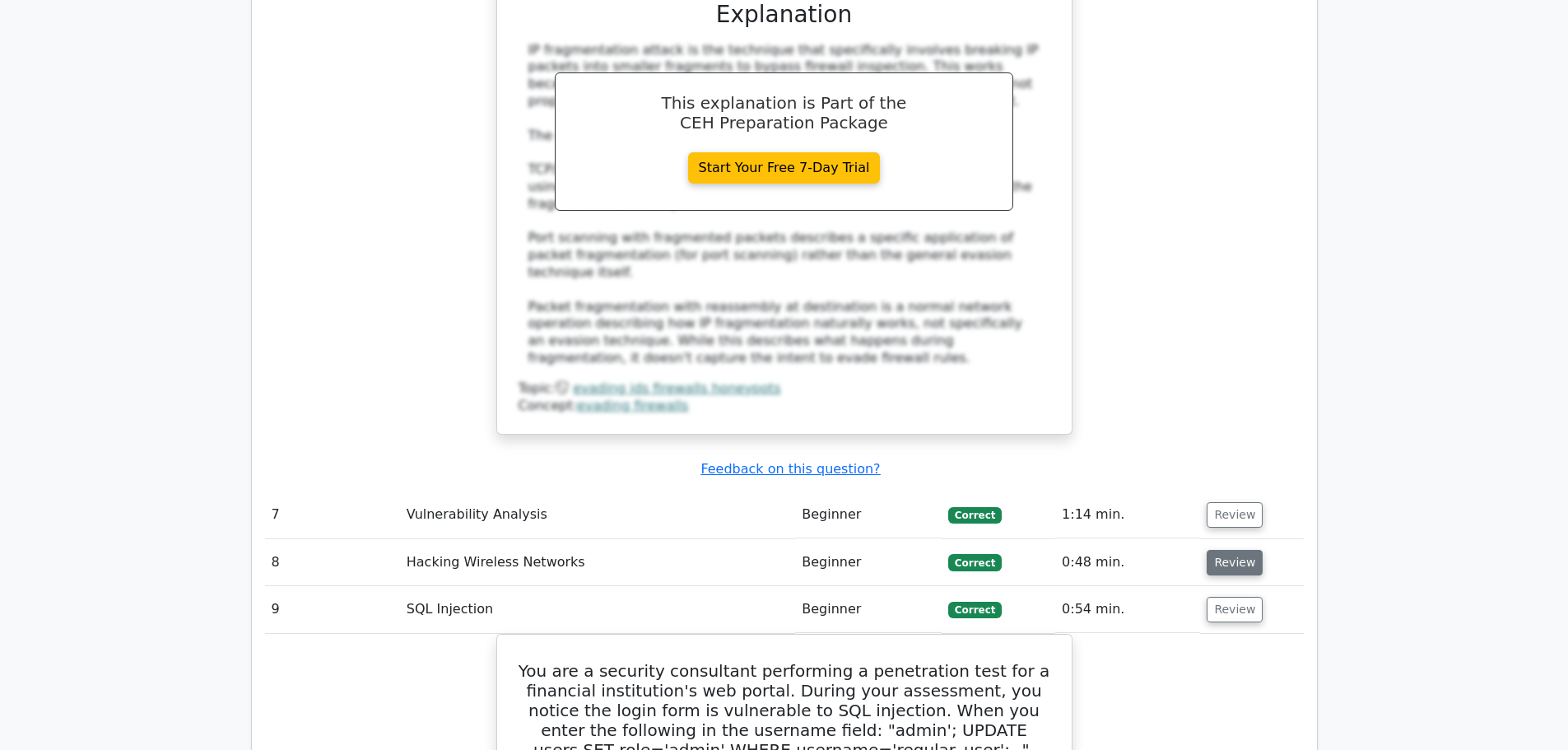
click at [1227, 550] on button "Review" at bounding box center [1235, 562] width 56 height 25
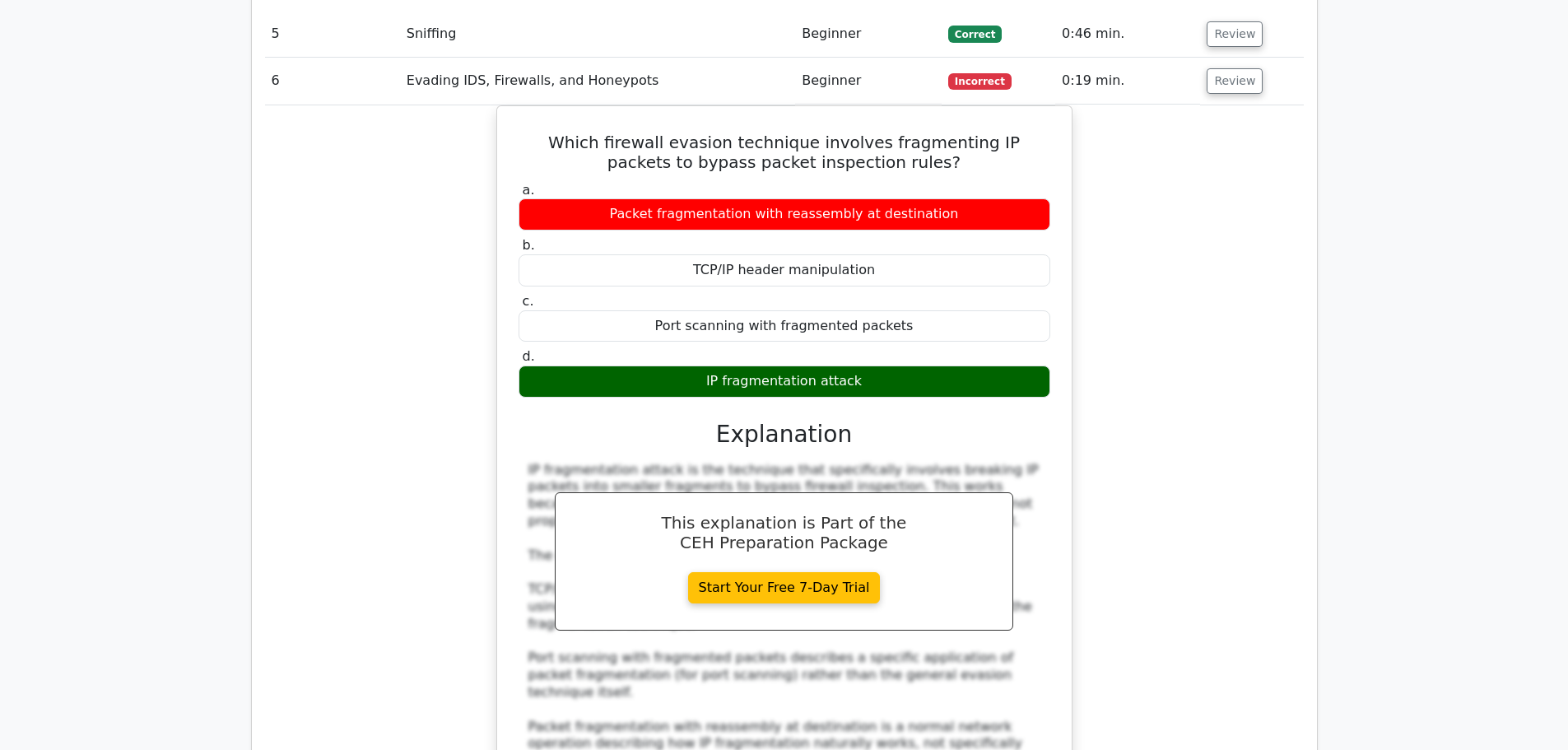
scroll to position [6451, 0]
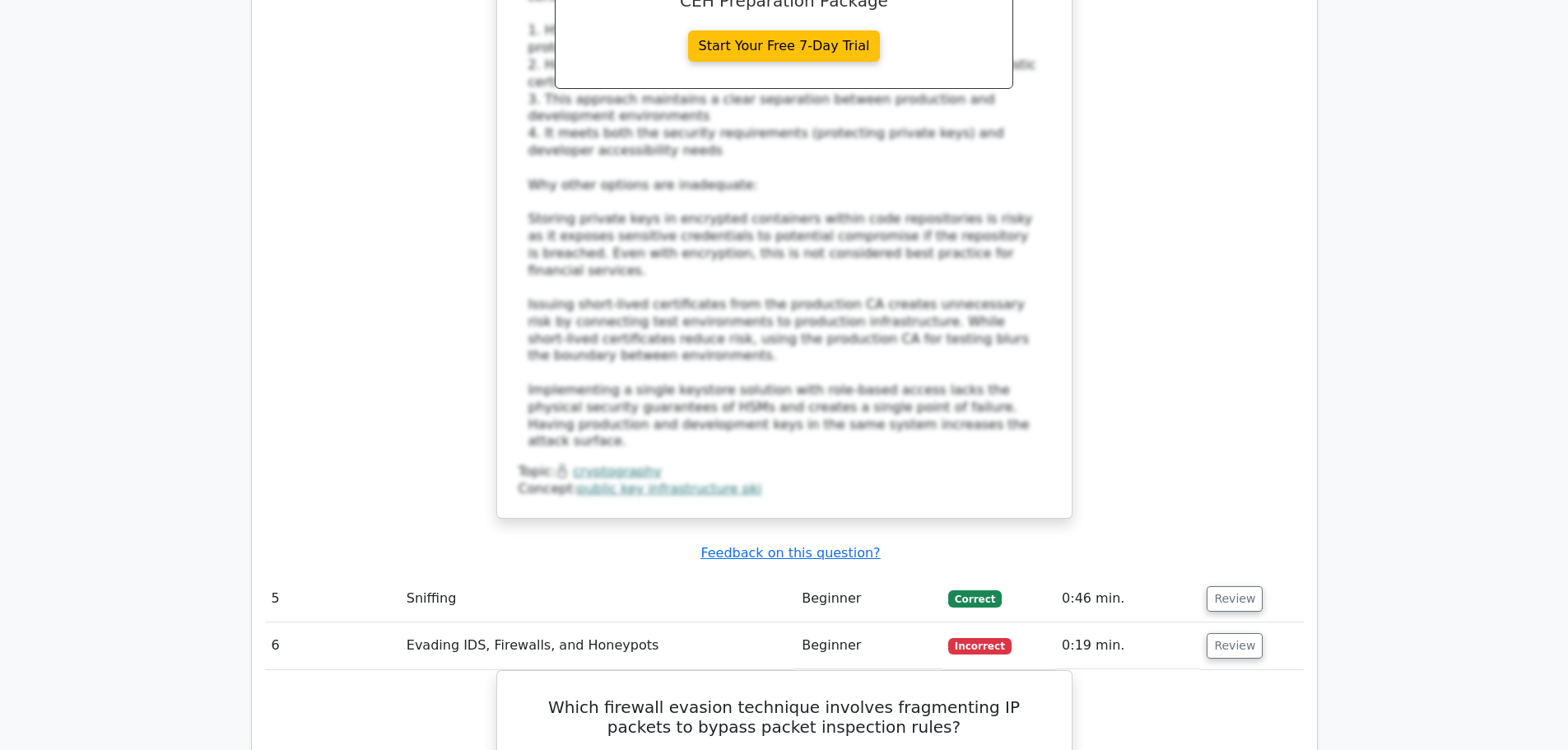
scroll to position [5793, 0]
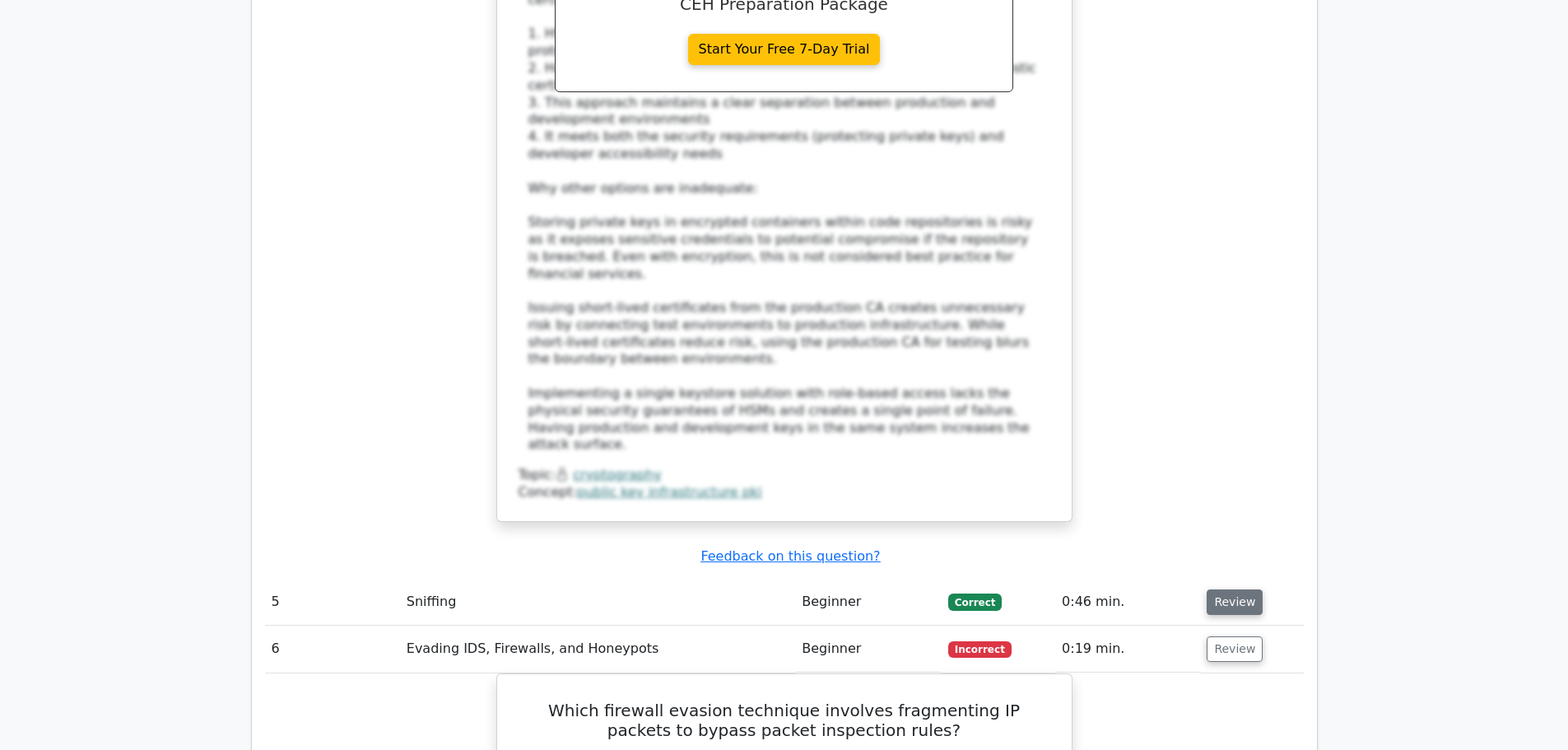
click at [1227, 589] on button "Review" at bounding box center [1235, 601] width 56 height 25
